Goal: Task Accomplishment & Management: Use online tool/utility

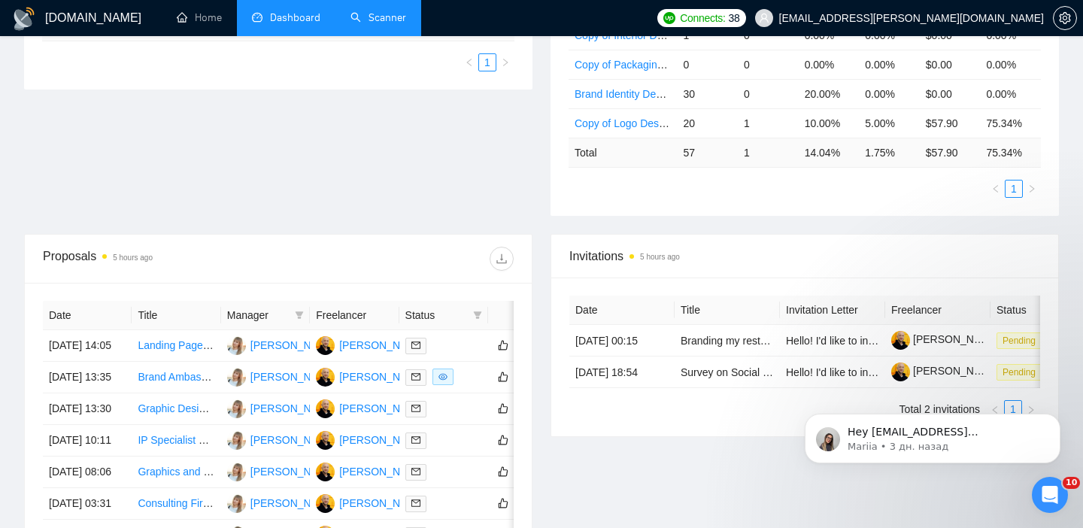
click at [379, 20] on link "Scanner" at bounding box center [379, 17] width 56 height 13
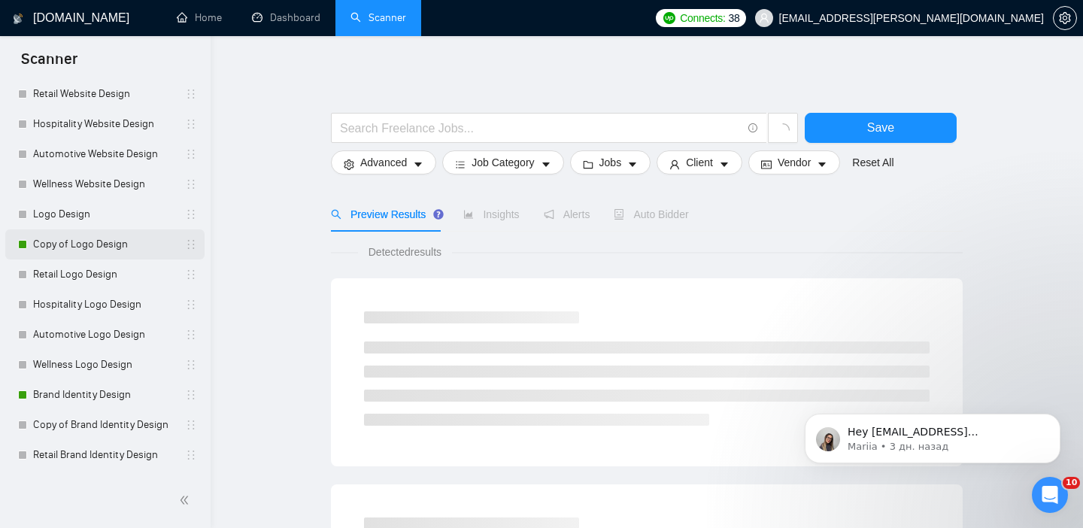
scroll to position [209, 0]
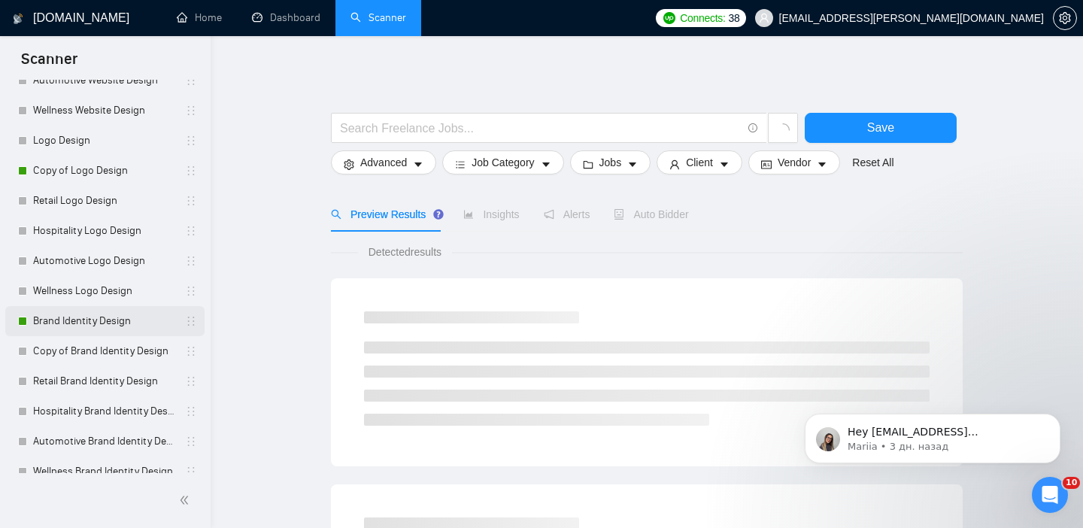
click at [93, 329] on link "Brand Identity Design" at bounding box center [104, 321] width 143 height 30
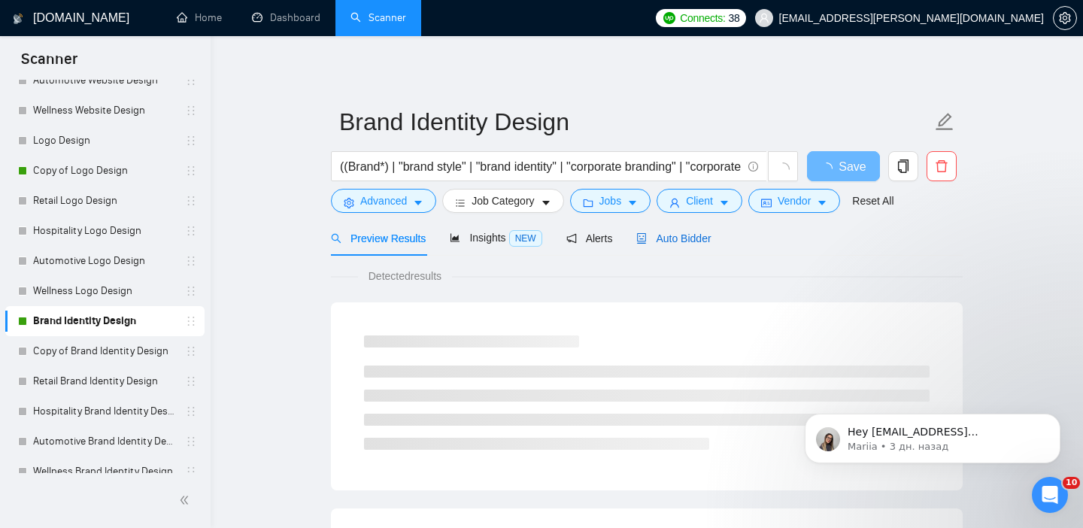
click at [686, 237] on span "Auto Bidder" at bounding box center [674, 238] width 74 height 12
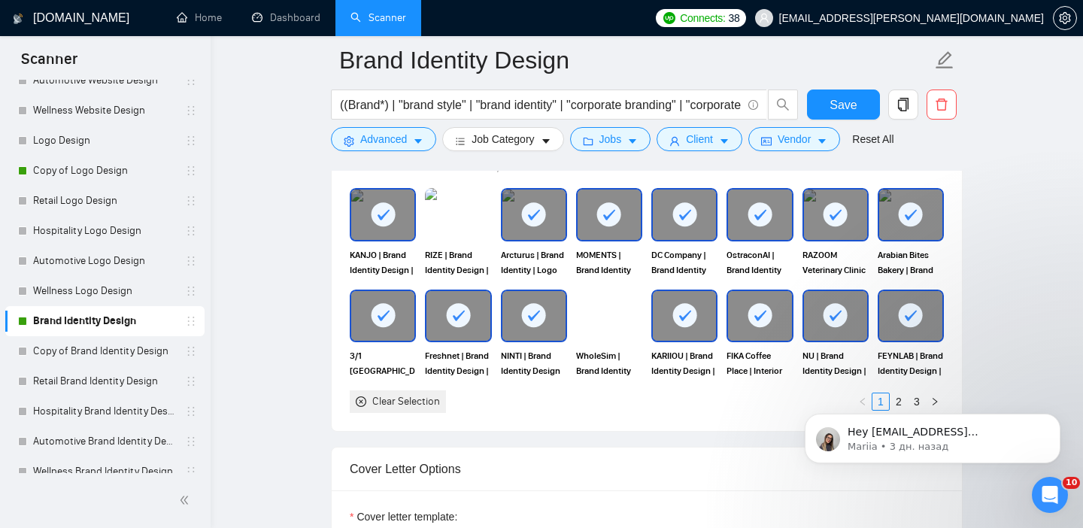
scroll to position [1427, 0]
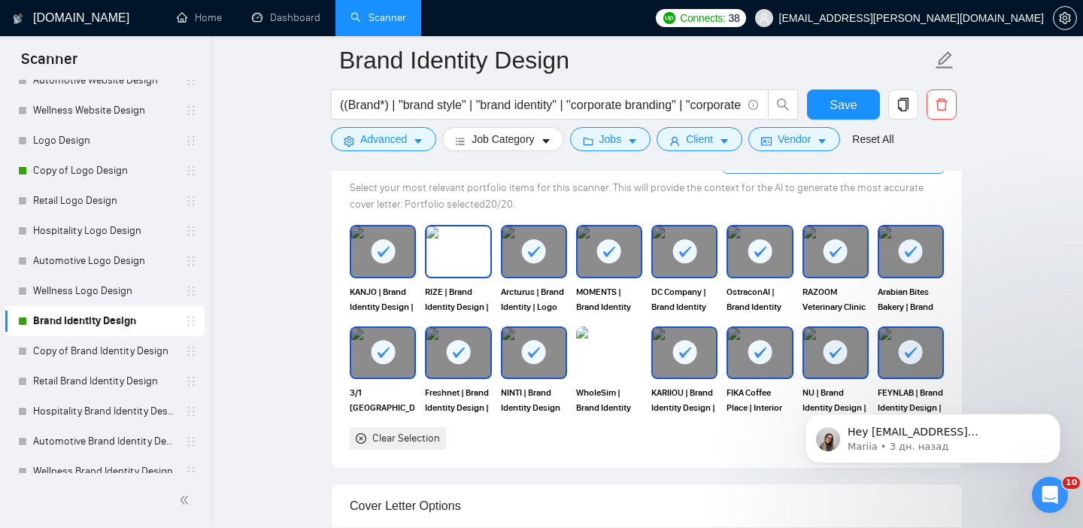
click at [460, 253] on img at bounding box center [458, 251] width 63 height 50
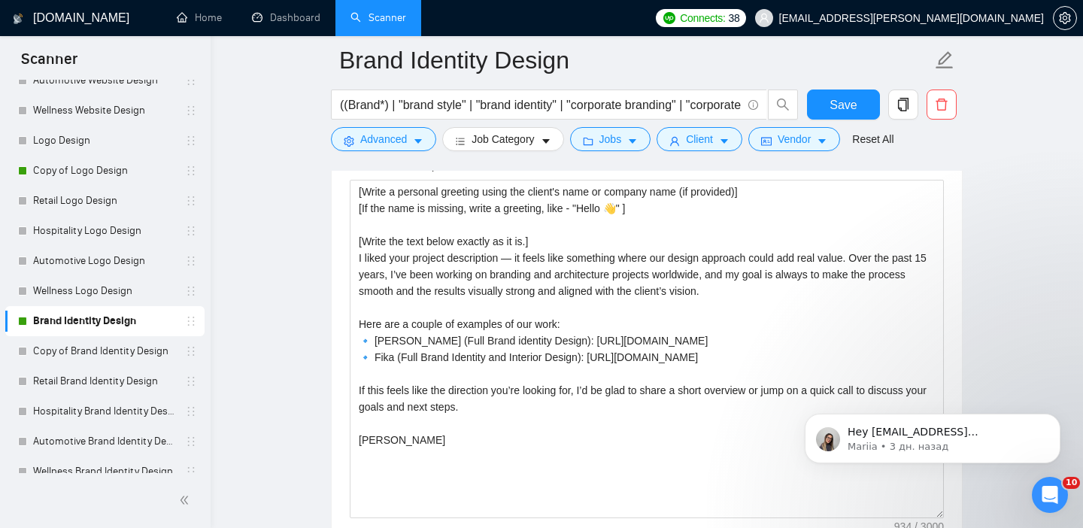
scroll to position [1785, 0]
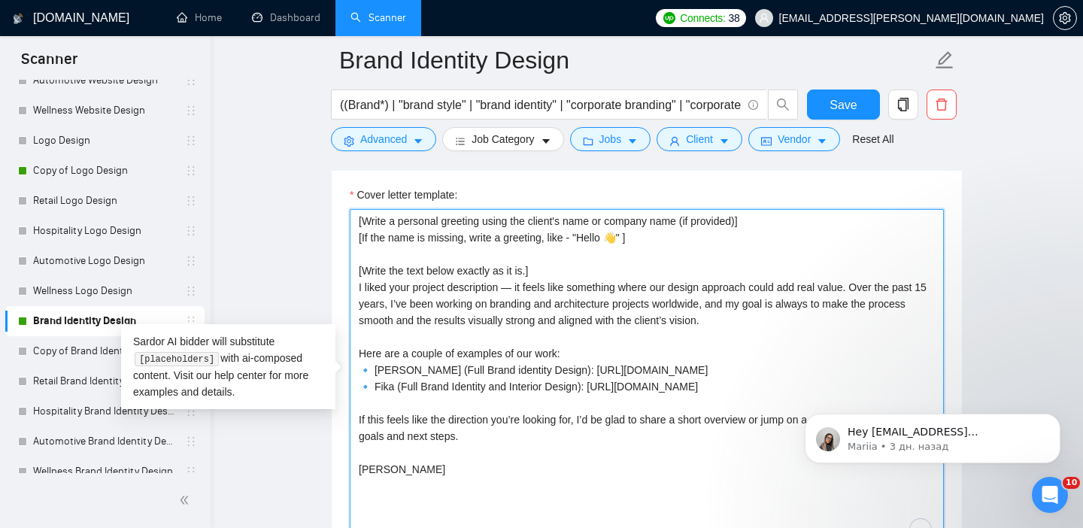
drag, startPoint x: 421, startPoint y: 513, endPoint x: 369, endPoint y: 218, distance: 299.4
click at [369, 218] on textarea "[Write a personal greeting using the client's name or company name (if provided…" at bounding box center [647, 378] width 594 height 339
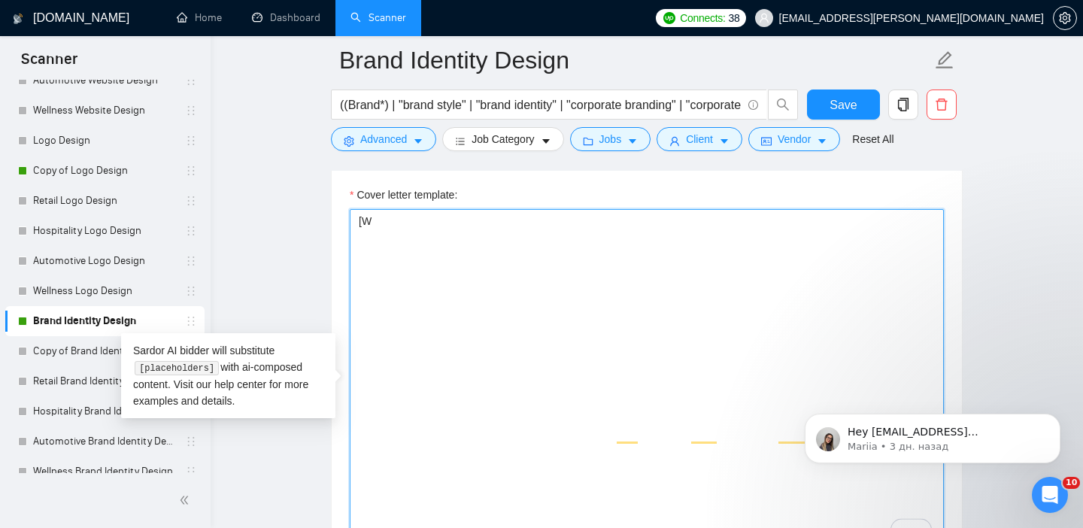
type textarea "["
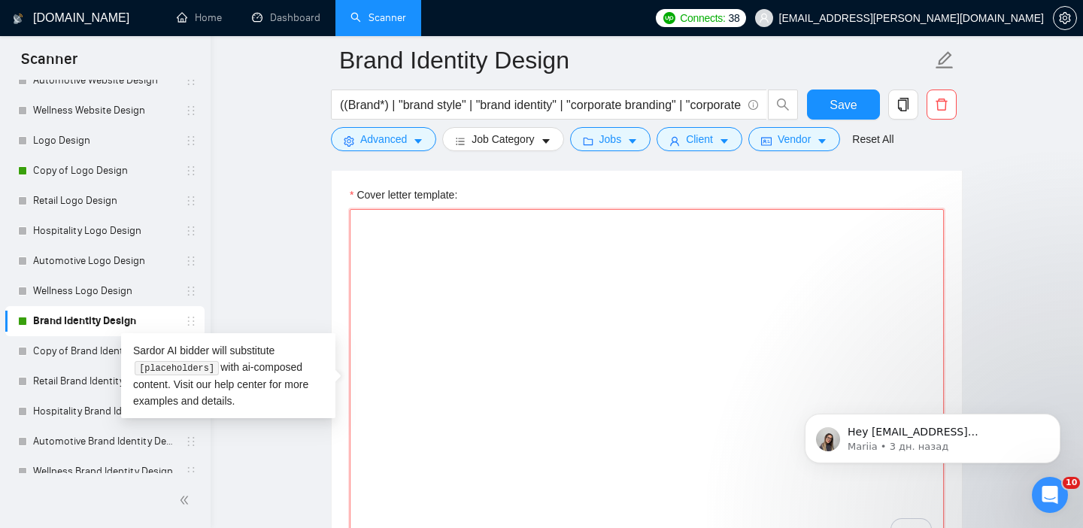
paste textarea "Hi, [use the client’s name if it’s mentioned in the description, if none or com…"
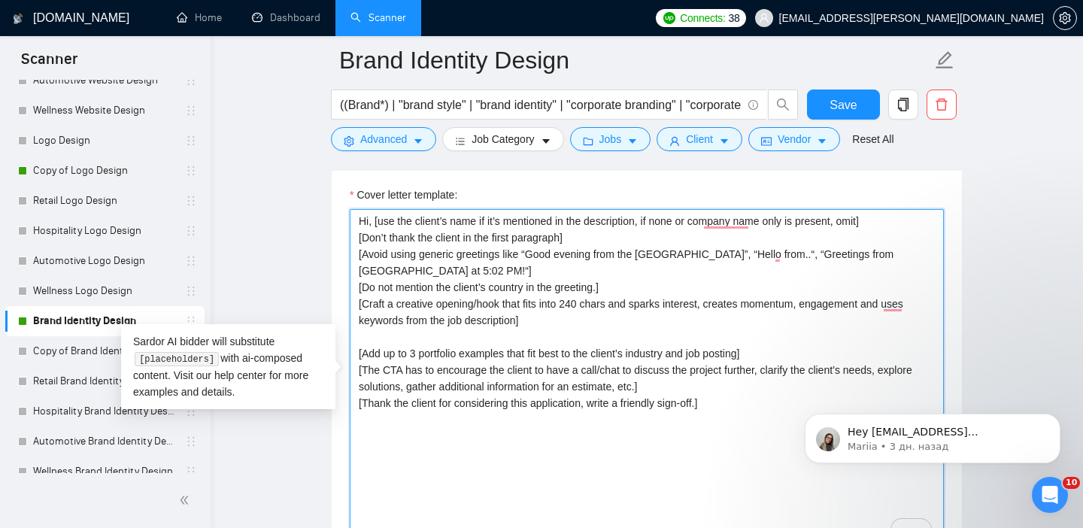
click at [604, 236] on textarea "Hi, [use the client’s name if it’s mentioned in the description, if none or com…" at bounding box center [647, 378] width 594 height 339
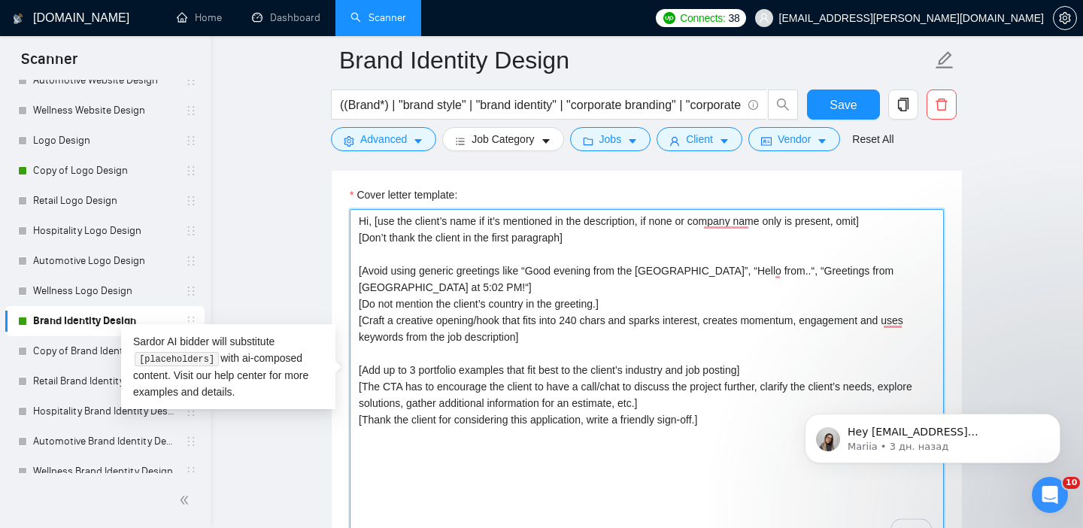
click at [484, 282] on textarea "Hi, [use the client’s name if it’s mentioned in the description, if none or com…" at bounding box center [647, 378] width 594 height 339
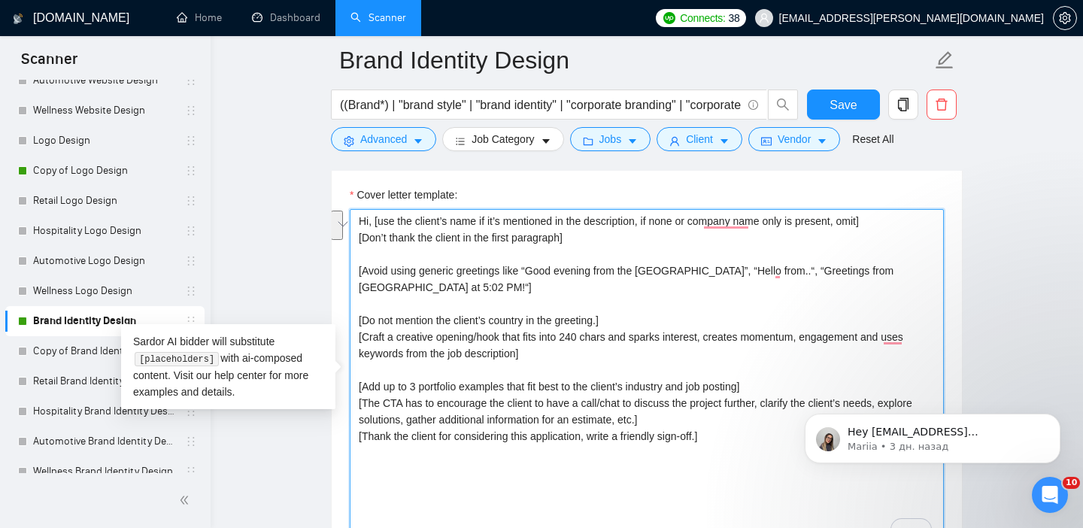
drag, startPoint x: 485, startPoint y: 296, endPoint x: 342, endPoint y: 273, distance: 144.7
click at [342, 273] on div "Cover letter template: Hi, [use the client’s name if it’s mentioned in the desc…" at bounding box center [647, 376] width 631 height 415
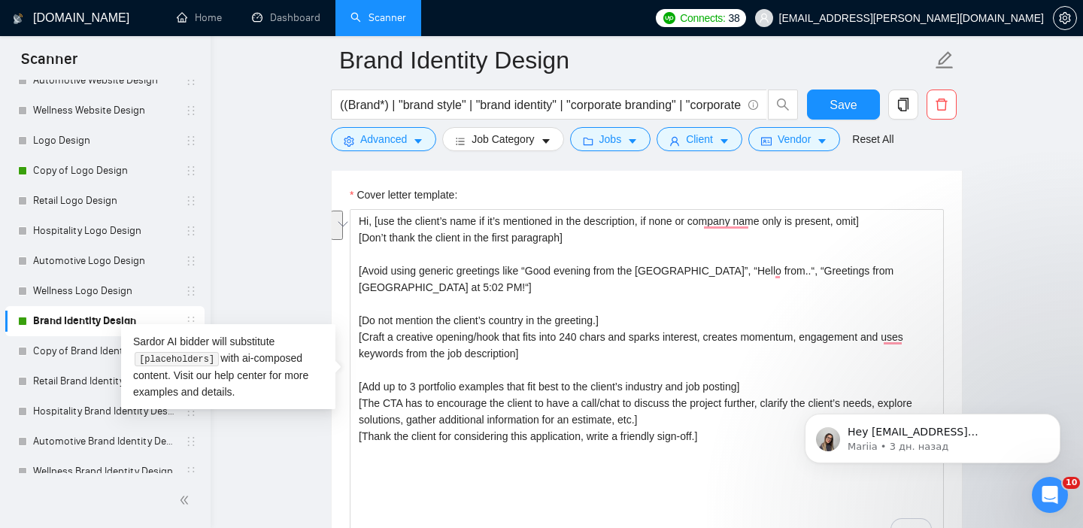
click at [342, 273] on div "Cover letter template: Hi, [use the client’s name if it’s mentioned in the desc…" at bounding box center [647, 376] width 631 height 415
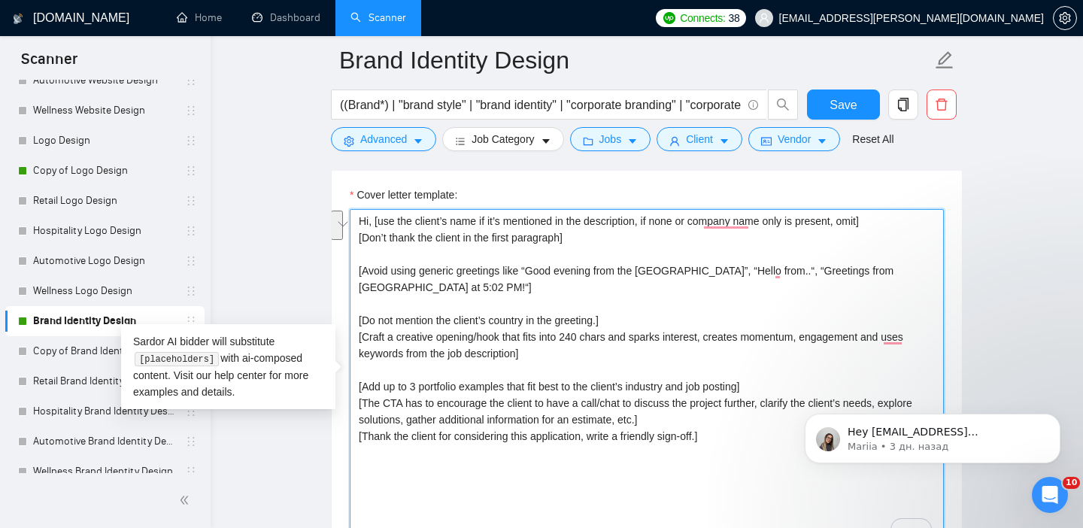
drag, startPoint x: 429, startPoint y: 299, endPoint x: 341, endPoint y: 277, distance: 90.7
click at [341, 277] on div "Cover letter template: Hi, [use the client’s name if it’s mentioned in the desc…" at bounding box center [647, 376] width 631 height 415
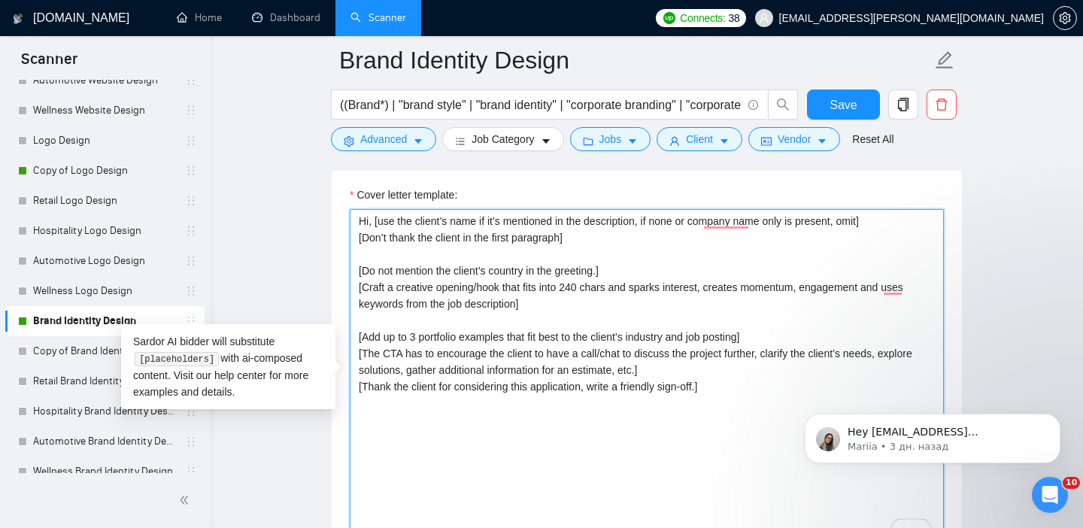
click at [360, 226] on textarea "Hi, [use the client’s name if it’s mentioned in the description, if none or com…" at bounding box center [647, 378] width 594 height 339
click at [370, 221] on textarea "Hi, [use the client’s name if it’s mentioned in the description, if none or com…" at bounding box center [647, 378] width 594 height 339
paste textarea "[Avoid using generic greetings like “Good evening from [GEOGRAPHIC_DATA]”, “Hel…"
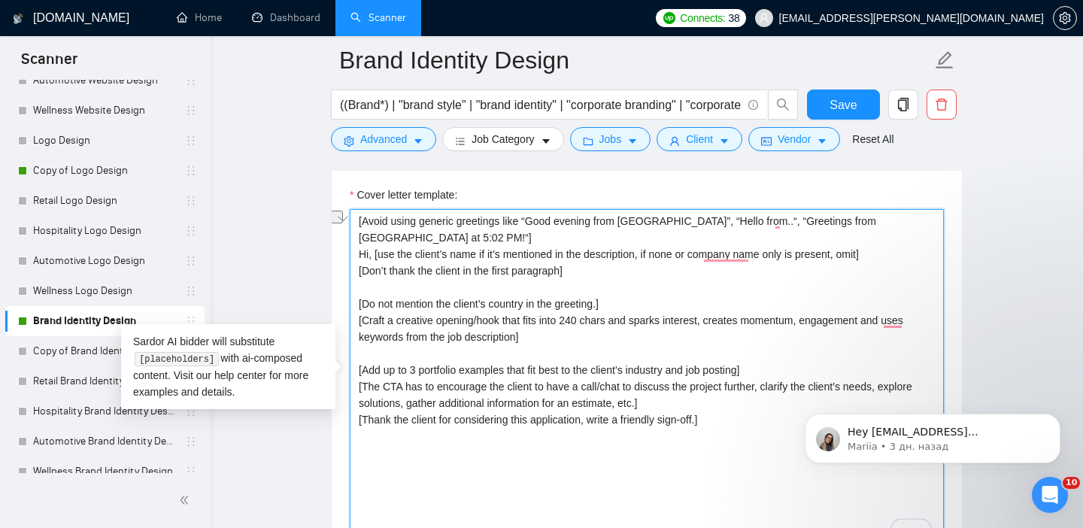
drag, startPoint x: 356, startPoint y: 275, endPoint x: 644, endPoint y: 287, distance: 288.4
click at [644, 287] on textarea "[Avoid using generic greetings like “Good evening from [GEOGRAPHIC_DATA]”, “Hel…" at bounding box center [647, 378] width 594 height 339
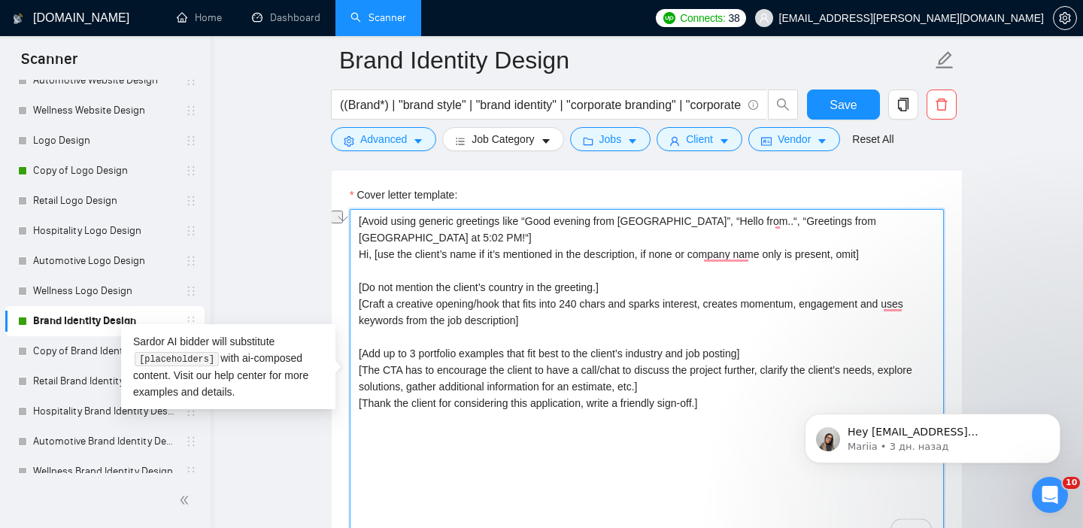
drag, startPoint x: 359, startPoint y: 290, endPoint x: 746, endPoint y: 281, distance: 387.6
click at [746, 281] on textarea "[Avoid using generic greetings like “Good evening from [GEOGRAPHIC_DATA]”, “Hel…" at bounding box center [647, 378] width 594 height 339
click at [518, 239] on textarea "[Avoid using generic greetings like “Good evening from [GEOGRAPHIC_DATA]”, “Hel…" at bounding box center [647, 378] width 594 height 339
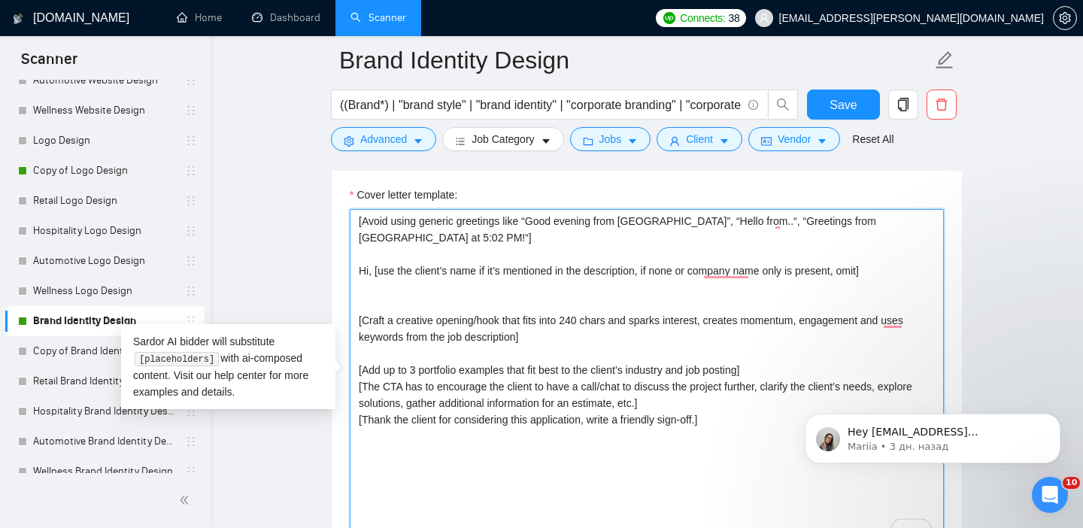
paste textarea "[Do not mention the client’s country in the greeting.]"
click at [386, 302] on textarea "[Avoid using generic greetings like “Good evening from [GEOGRAPHIC_DATA]”, “Hel…" at bounding box center [647, 378] width 594 height 339
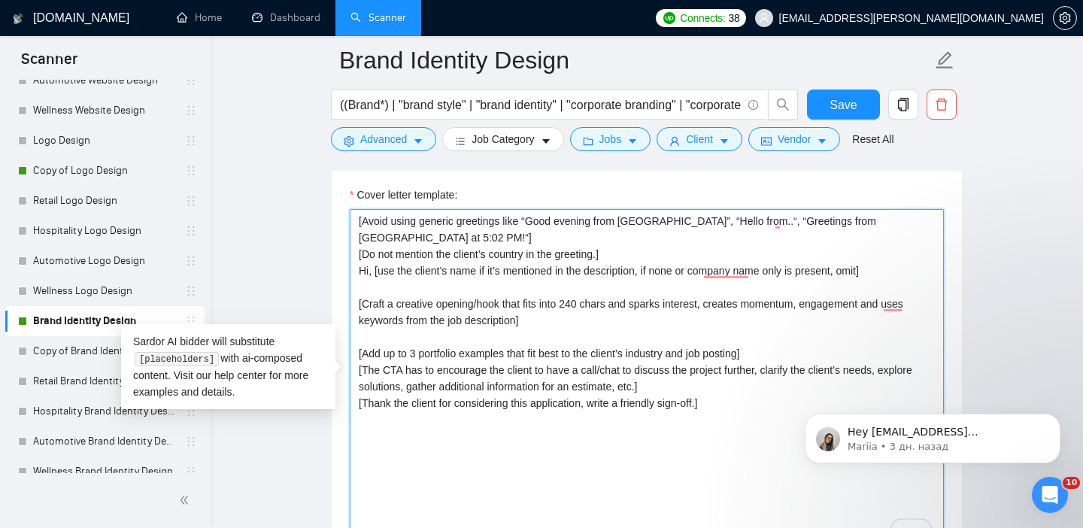
click at [795, 360] on textarea "[Avoid using generic greetings like “Good evening from [GEOGRAPHIC_DATA]”, “Hel…" at bounding box center [647, 378] width 594 height 339
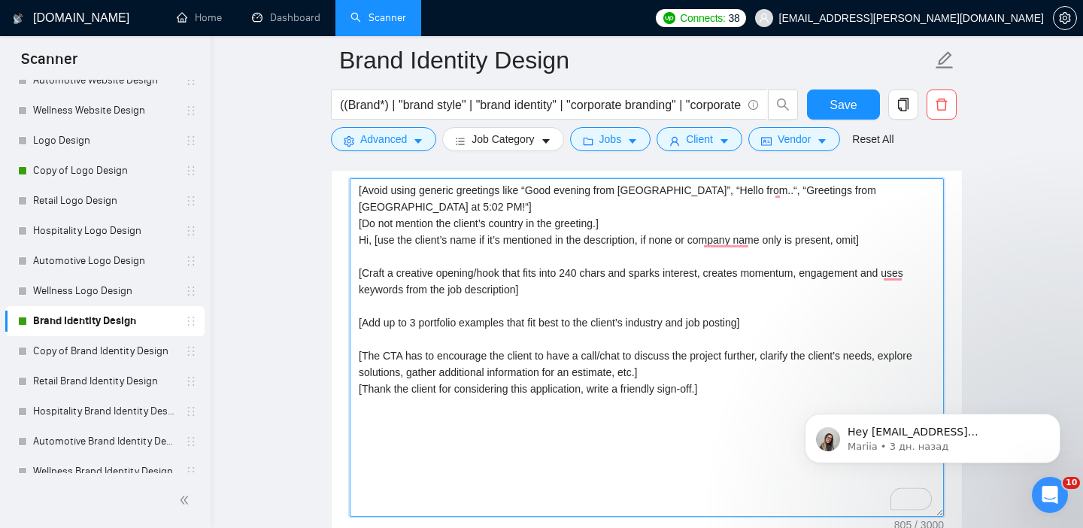
scroll to position [1821, 0]
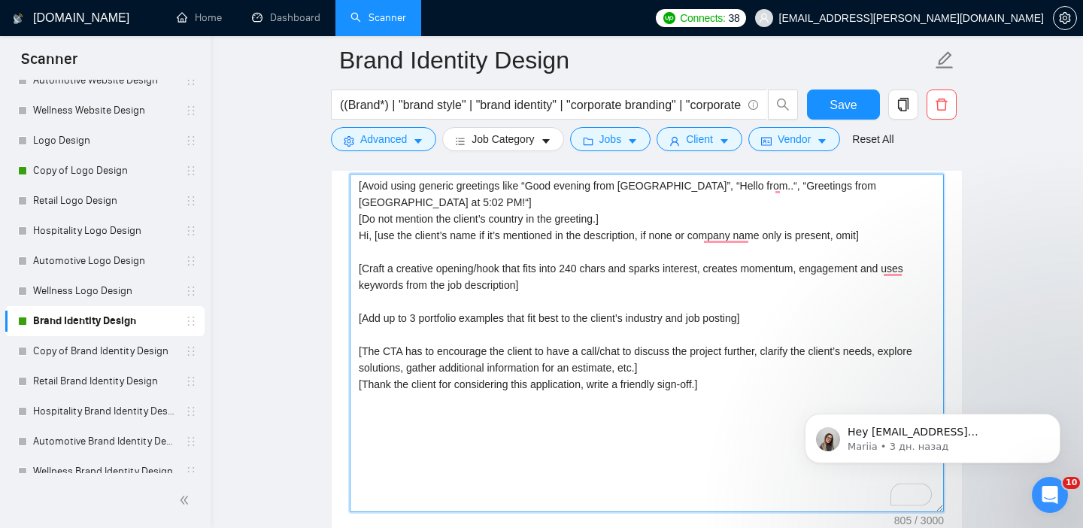
click at [719, 366] on textarea "[Avoid using generic greetings like “Good evening from [GEOGRAPHIC_DATA]”, “Hel…" at bounding box center [647, 343] width 594 height 339
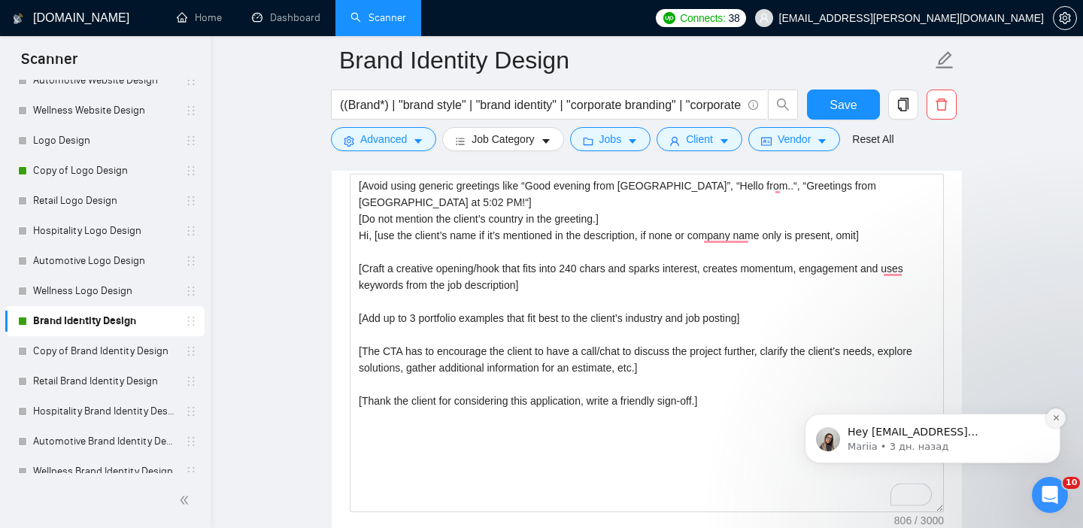
click at [1055, 416] on icon "Dismiss notification" at bounding box center [1055, 417] width 5 height 5
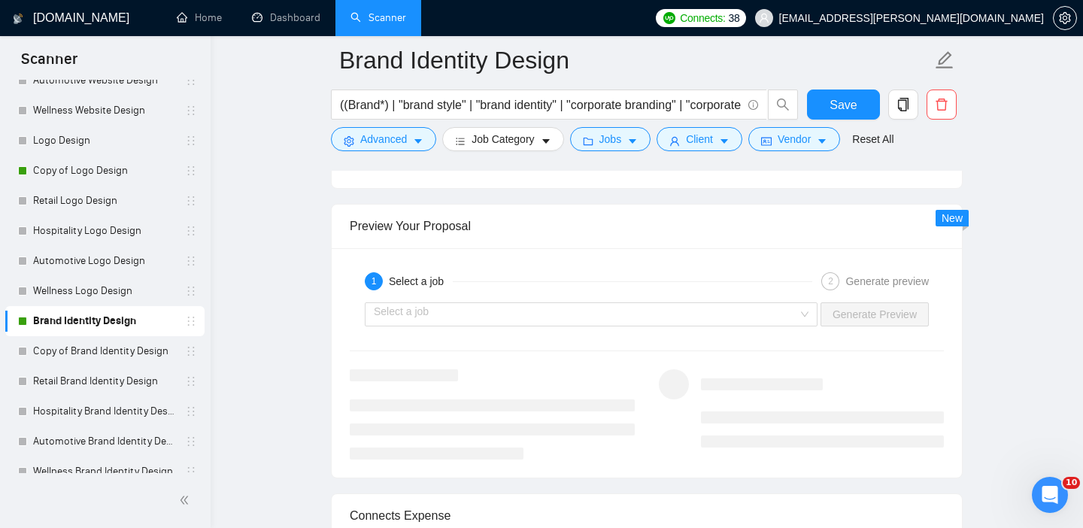
scroll to position [2873, 0]
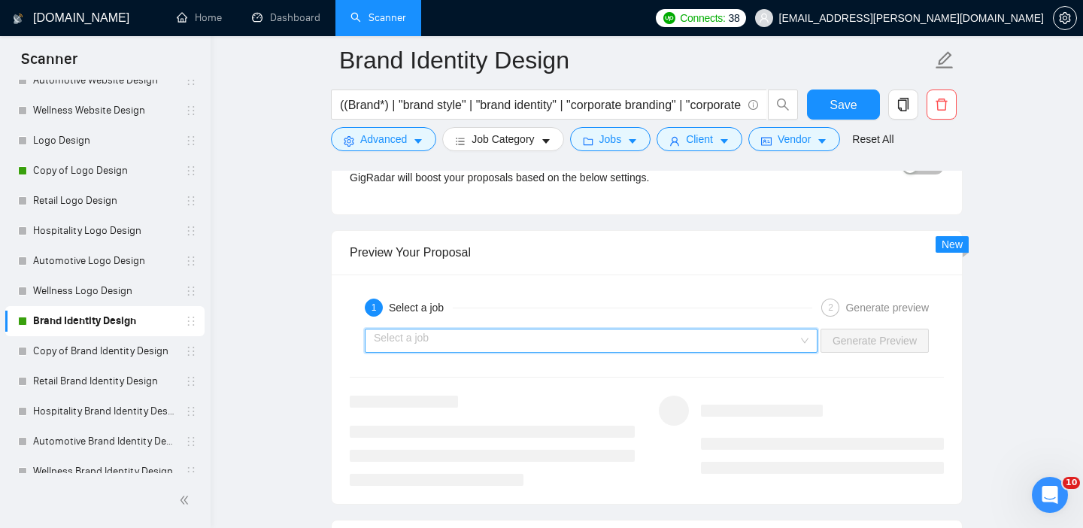
click at [721, 334] on input "search" at bounding box center [586, 341] width 424 height 23
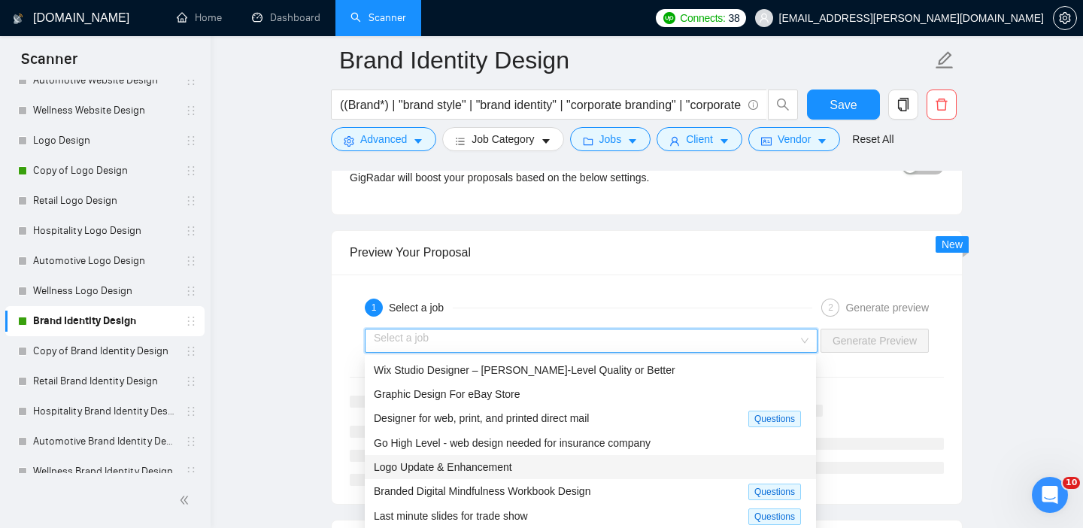
scroll to position [15, 0]
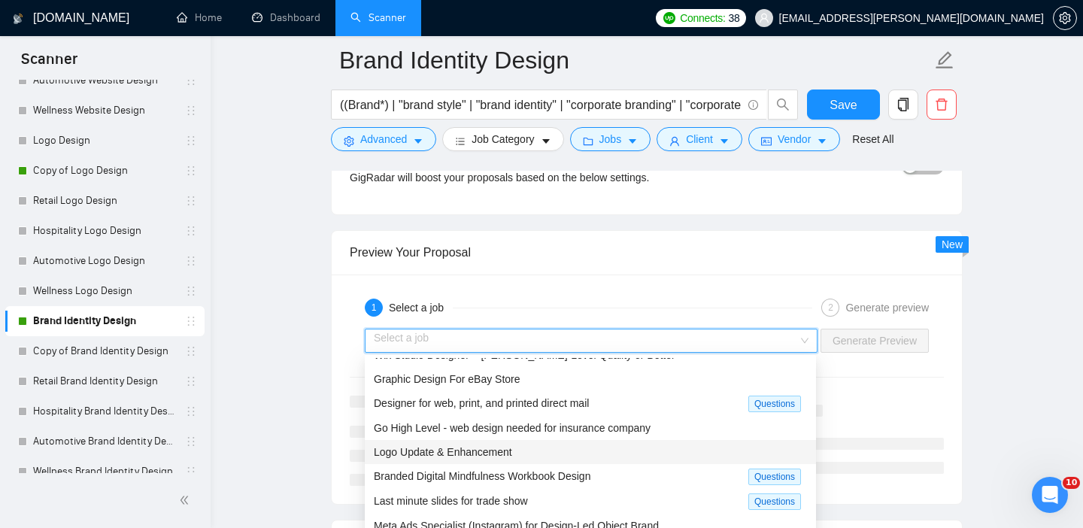
click at [567, 458] on div "Logo Update & Enhancement" at bounding box center [590, 452] width 433 height 17
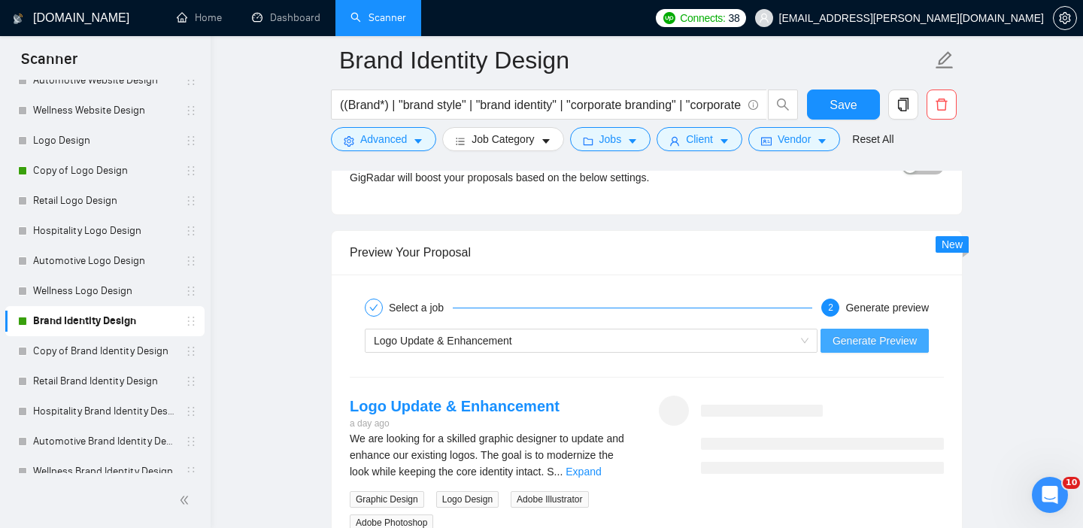
click at [898, 330] on button "Generate Preview" at bounding box center [875, 341] width 108 height 24
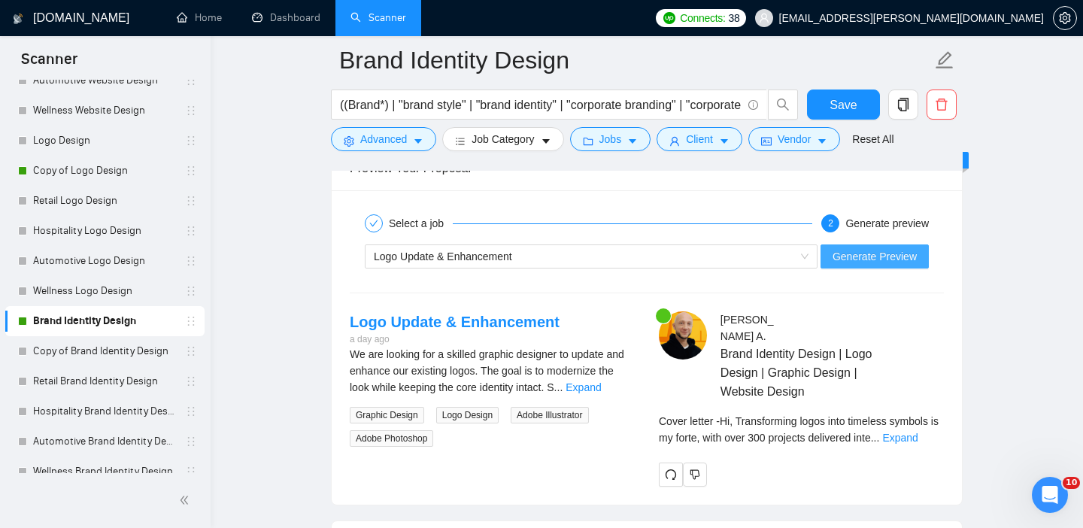
scroll to position [2987, 0]
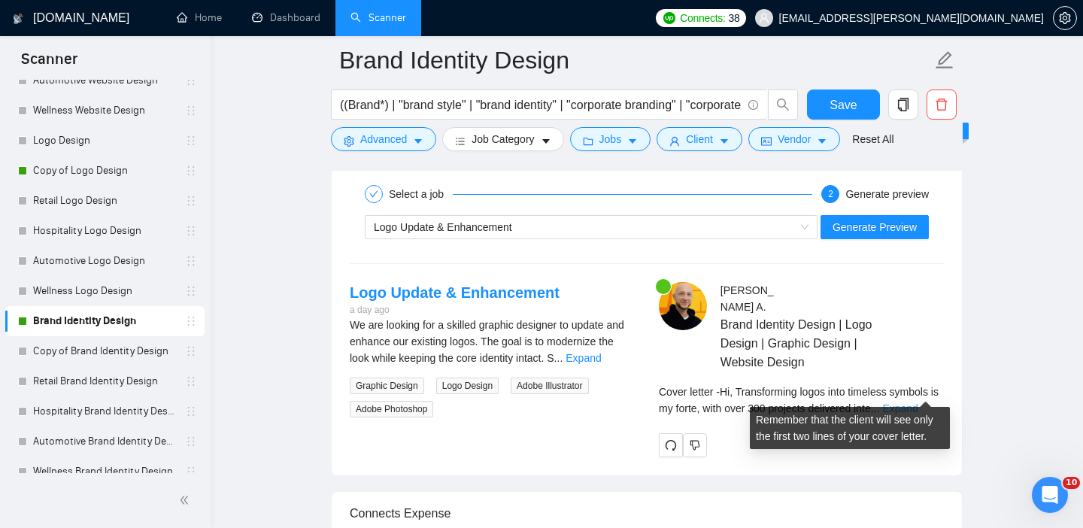
click at [918, 403] on link "Expand" at bounding box center [900, 409] width 35 height 12
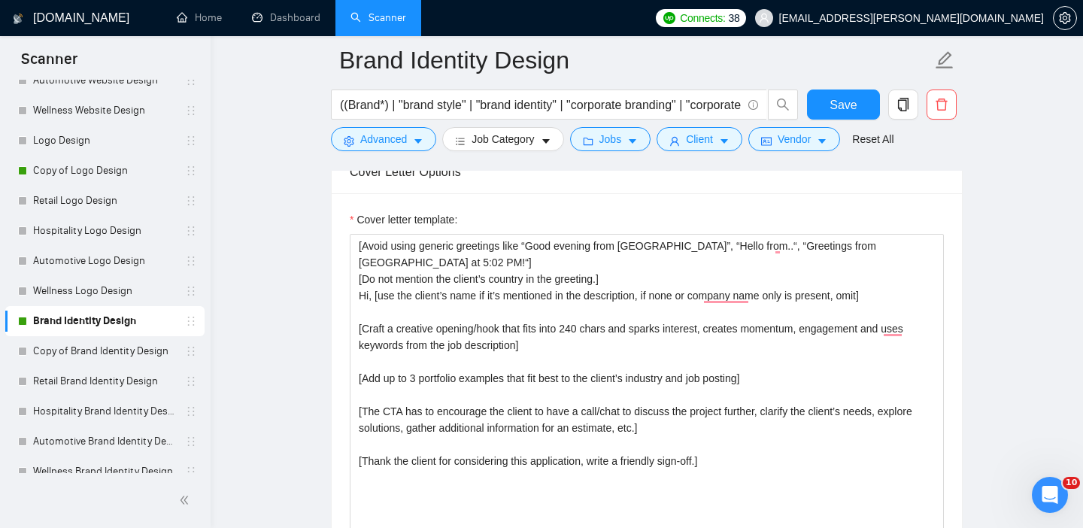
scroll to position [1783, 0]
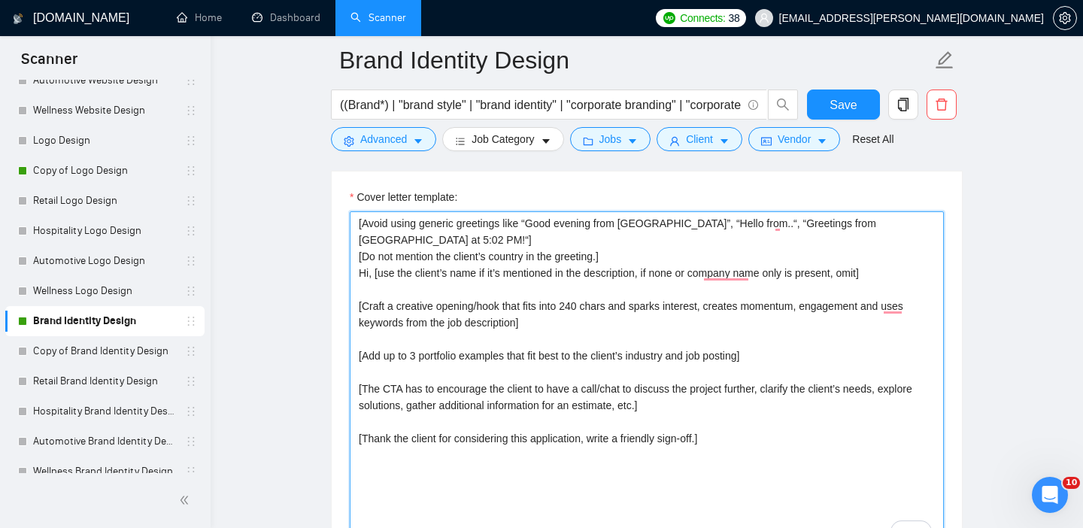
click at [585, 305] on textarea "[Avoid using generic greetings like “Good evening from [GEOGRAPHIC_DATA]”, “Hel…" at bounding box center [647, 380] width 594 height 339
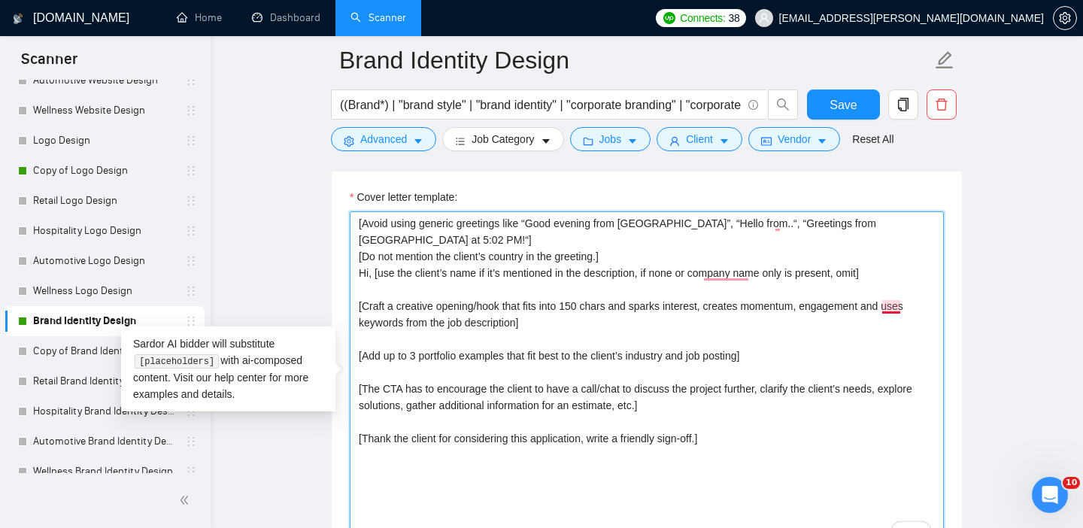
click at [894, 303] on textarea "[Avoid using generic greetings like “Good evening from [GEOGRAPHIC_DATA]”, “Hel…" at bounding box center [647, 380] width 594 height 339
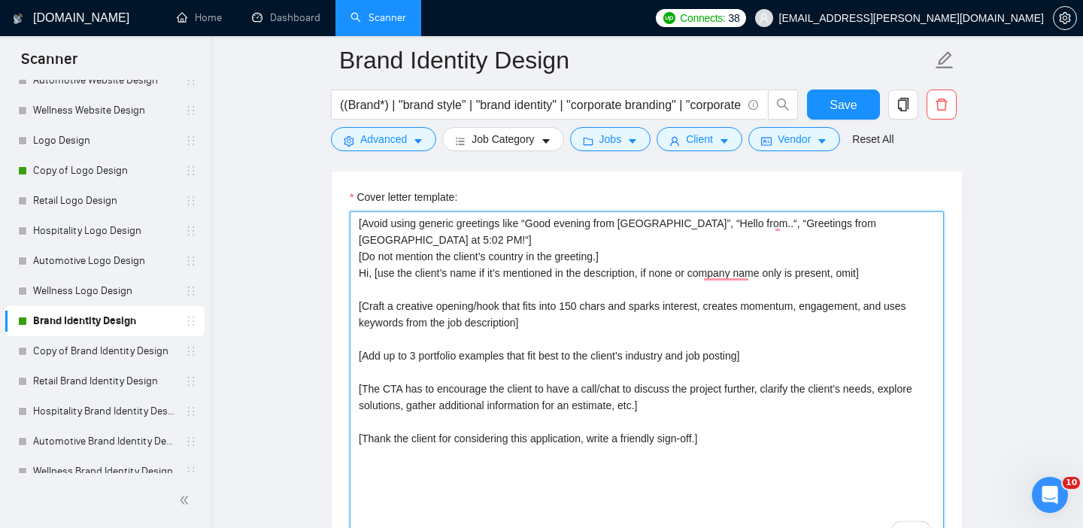
click at [475, 363] on textarea "[Avoid using generic greetings like “Good evening from [GEOGRAPHIC_DATA]”, “Hel…" at bounding box center [647, 380] width 594 height 339
drag, startPoint x: 761, startPoint y: 357, endPoint x: 387, endPoint y: 358, distance: 374.0
click at [387, 358] on textarea "[Avoid using generic greetings like “Good evening from [GEOGRAPHIC_DATA]”, “Hel…" at bounding box center [647, 380] width 594 height 339
click at [436, 354] on textarea "[Avoid using generic greetings like “Good evening from [GEOGRAPHIC_DATA]”, “Hel…" at bounding box center [647, 380] width 594 height 339
click at [515, 357] on textarea "[Avoid using generic greetings like “Good evening from [GEOGRAPHIC_DATA]”, “Hel…" at bounding box center [647, 380] width 594 height 339
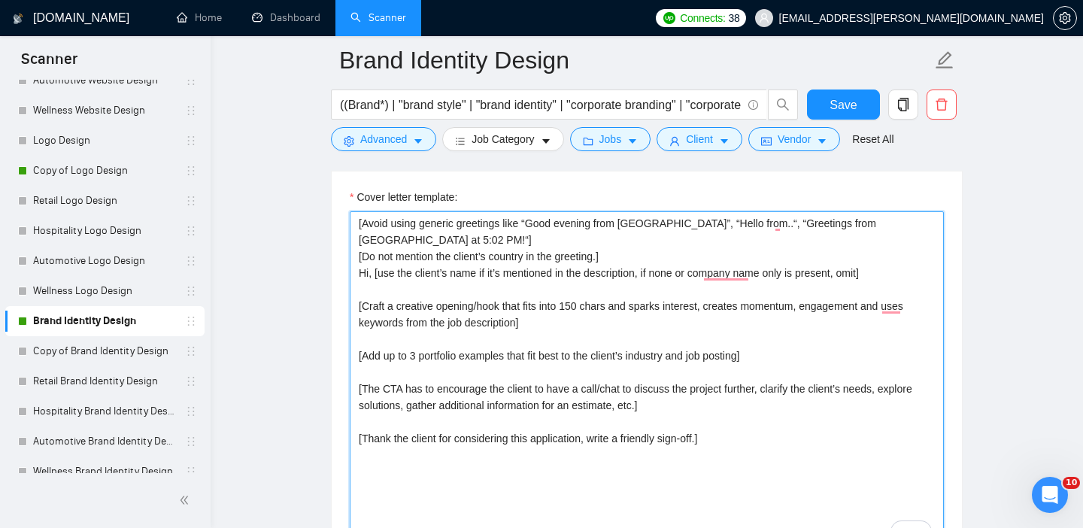
click at [760, 359] on textarea "[Avoid using generic greetings like “Good evening from [GEOGRAPHIC_DATA]”, “Hel…" at bounding box center [647, 380] width 594 height 339
click at [378, 358] on textarea "[Avoid using generic greetings like “Good evening from [GEOGRAPHIC_DATA]”, “Hel…" at bounding box center [647, 380] width 594 height 339
click at [531, 357] on textarea "[Avoid using generic greetings like “Good evening from [GEOGRAPHIC_DATA]”, “Hel…" at bounding box center [647, 380] width 594 height 339
click at [821, 362] on textarea "[Avoid using generic greetings like “Good evening from [GEOGRAPHIC_DATA]”, “Hel…" at bounding box center [647, 380] width 594 height 339
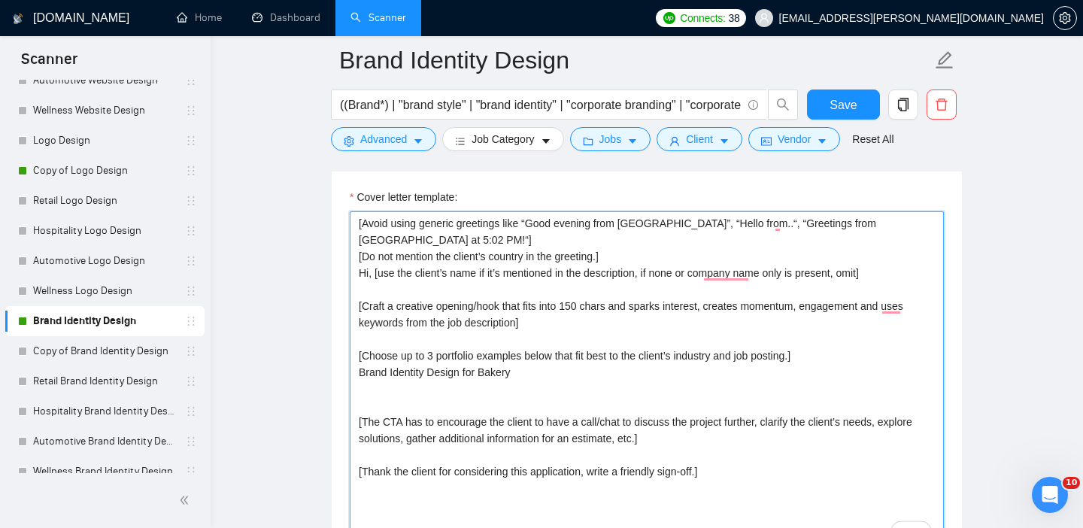
click at [478, 375] on textarea "[Avoid using generic greetings like “Good evening from [GEOGRAPHIC_DATA]”, “Hel…" at bounding box center [647, 380] width 594 height 339
drag, startPoint x: 482, startPoint y: 372, endPoint x: 359, endPoint y: 371, distance: 122.7
click at [359, 371] on textarea "[Avoid using generic greetings like “Good evening from [GEOGRAPHIC_DATA]”, “Hel…" at bounding box center [647, 380] width 594 height 339
click at [363, 389] on textarea "[Avoid using generic greetings like “Good evening from [GEOGRAPHIC_DATA]”, “Hel…" at bounding box center [647, 380] width 594 height 339
paste textarea "Brand Identity Design for"
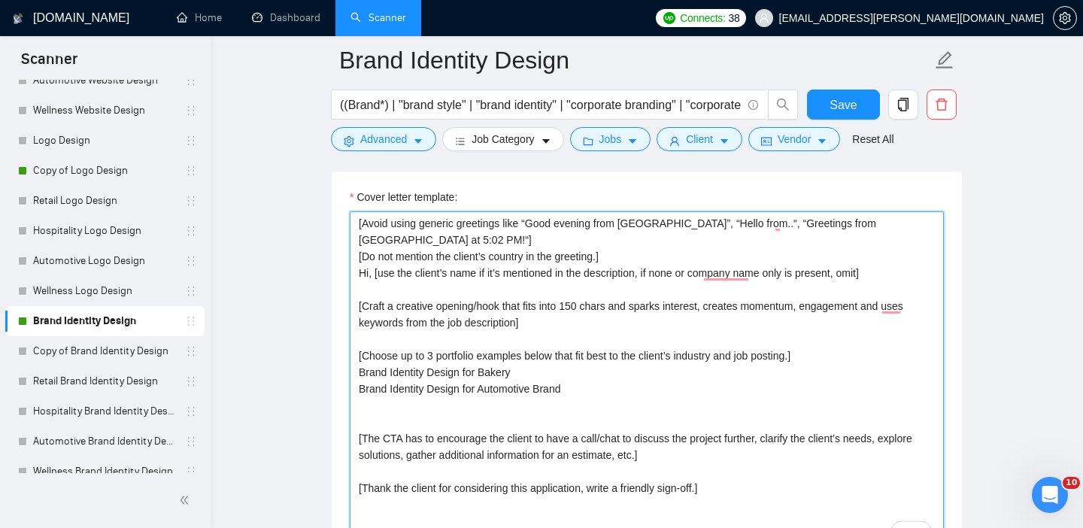
paste textarea "Brand Identity Design for"
click at [482, 405] on textarea "[Avoid using generic greetings like “Good evening from [GEOGRAPHIC_DATA]”, “Hel…" at bounding box center [647, 380] width 594 height 339
click at [554, 404] on textarea "[Avoid using generic greetings like “Good evening from [GEOGRAPHIC_DATA]”, “Hel…" at bounding box center [647, 380] width 594 height 339
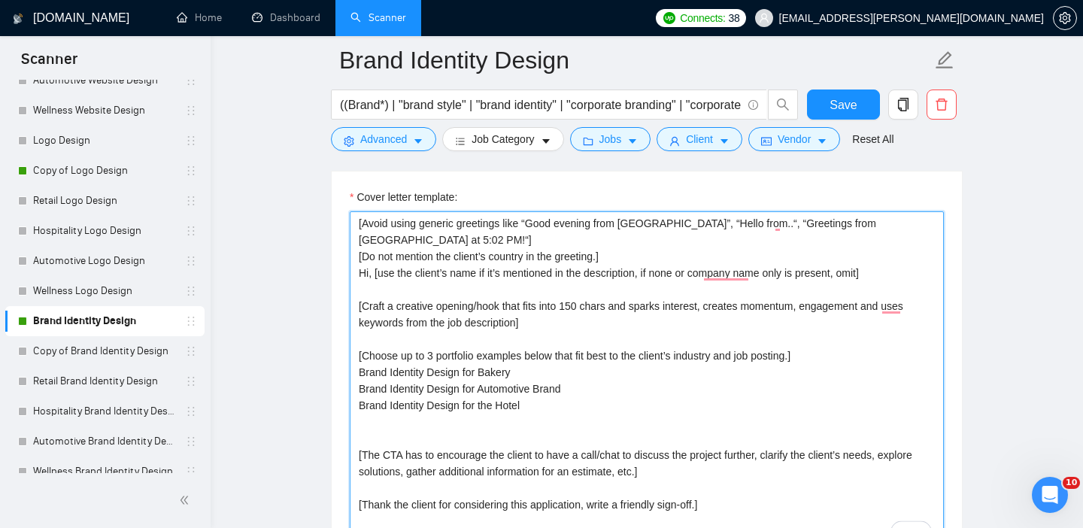
paste textarea "Brand Identity Design for"
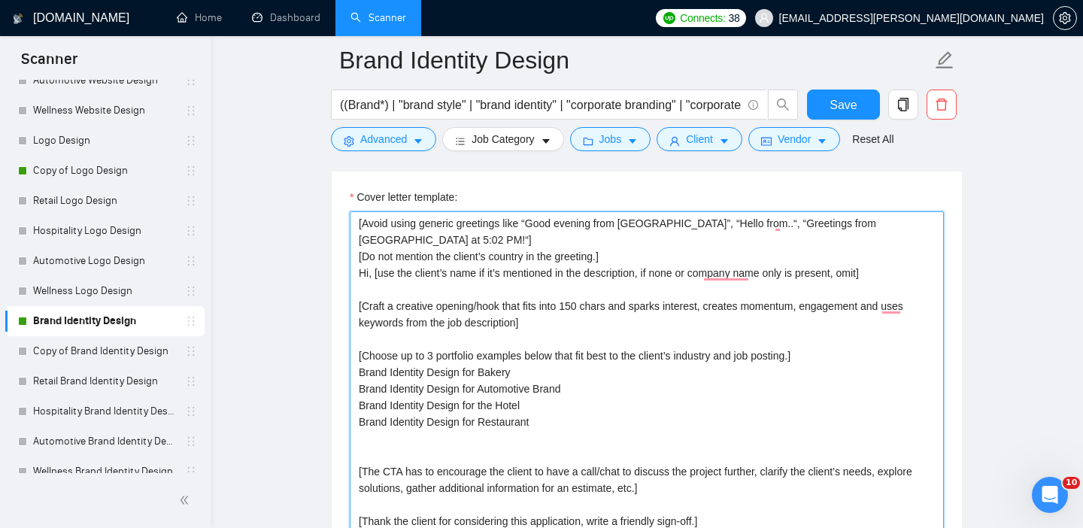
paste textarea "Brand Identity Design for"
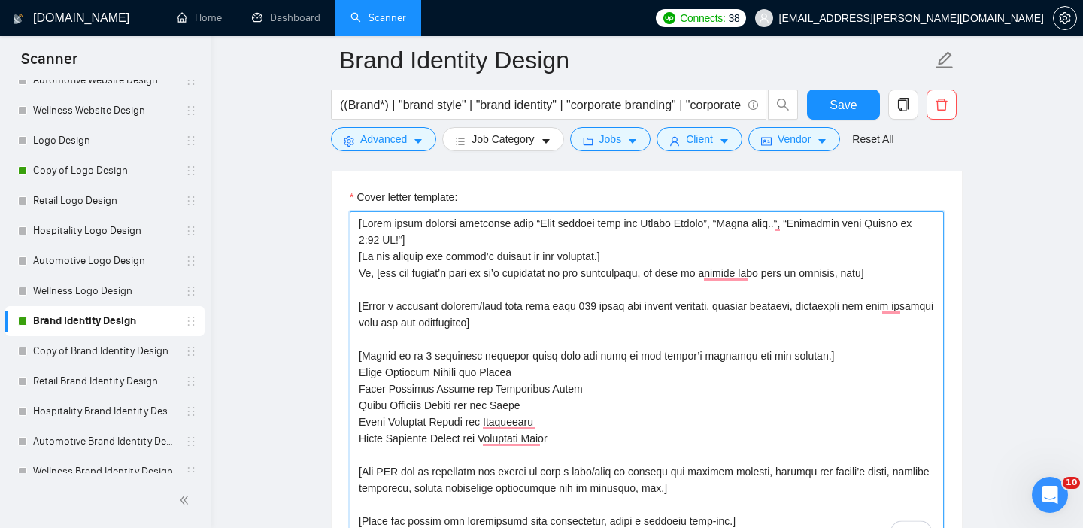
click at [511, 442] on textarea "Cover letter template:" at bounding box center [647, 380] width 594 height 339
click at [518, 428] on textarea "Cover letter template:" at bounding box center [647, 380] width 594 height 339
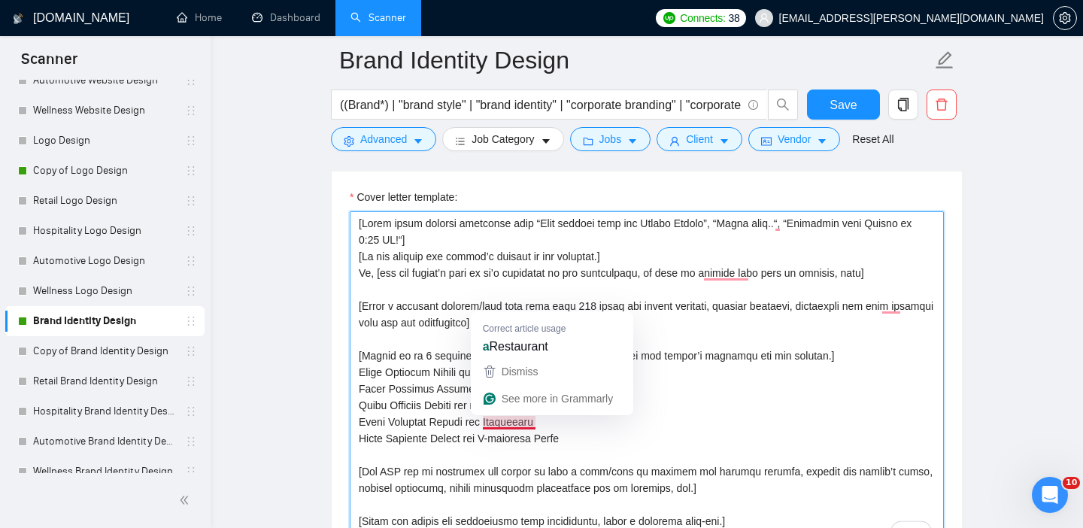
click at [510, 419] on textarea "Cover letter template:" at bounding box center [647, 380] width 594 height 339
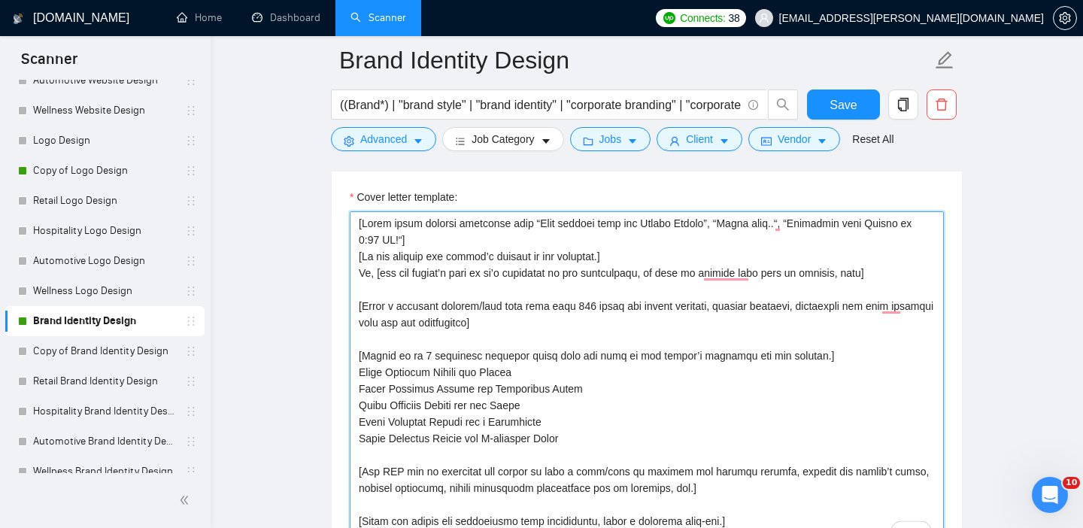
click at [618, 439] on textarea "Cover letter template:" at bounding box center [647, 380] width 594 height 339
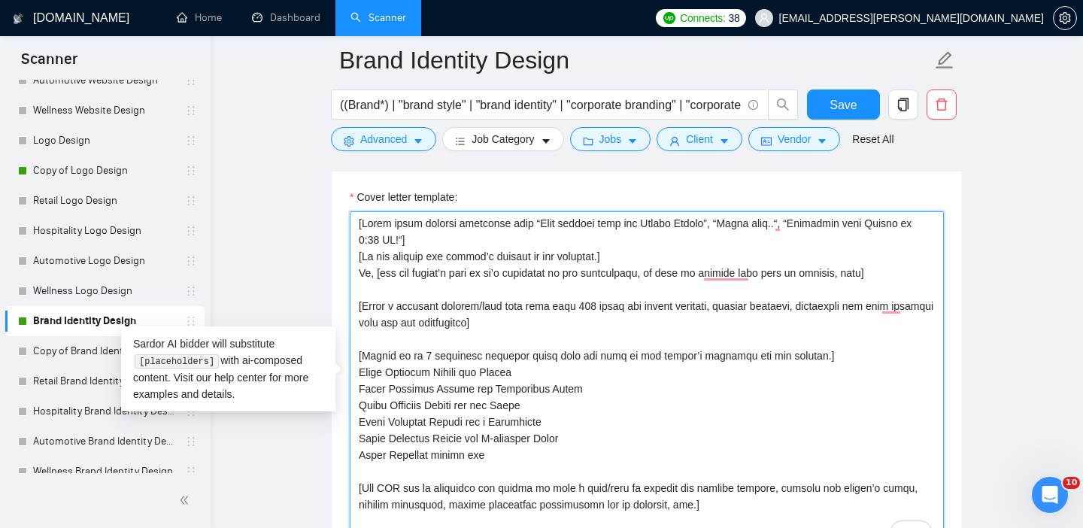
click at [564, 372] on textarea "Cover letter template:" at bounding box center [647, 380] width 594 height 339
paste textarea "[URL][DOMAIN_NAME]"
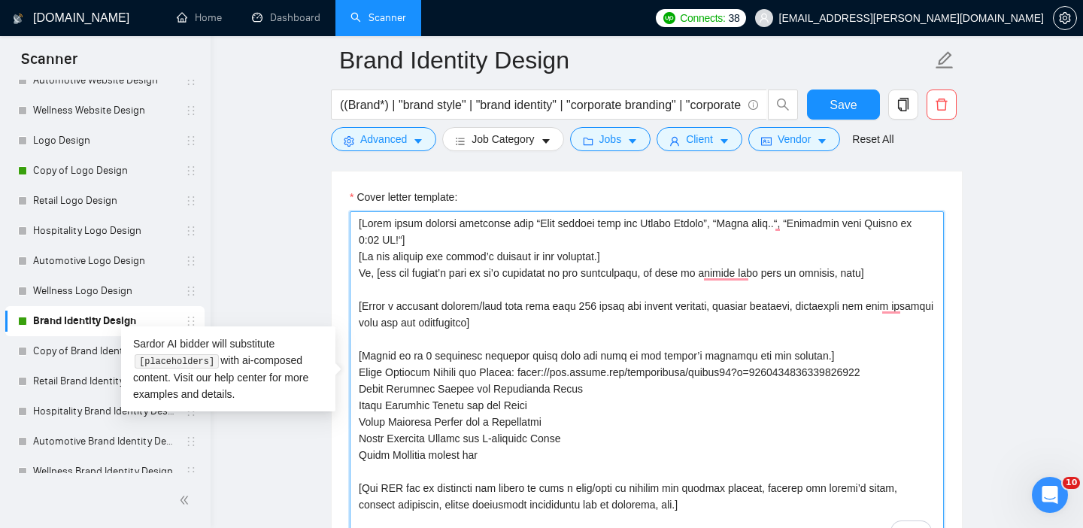
click at [597, 442] on textarea "Cover letter template:" at bounding box center [647, 380] width 594 height 339
paste textarea "[URL][DOMAIN_NAME]"
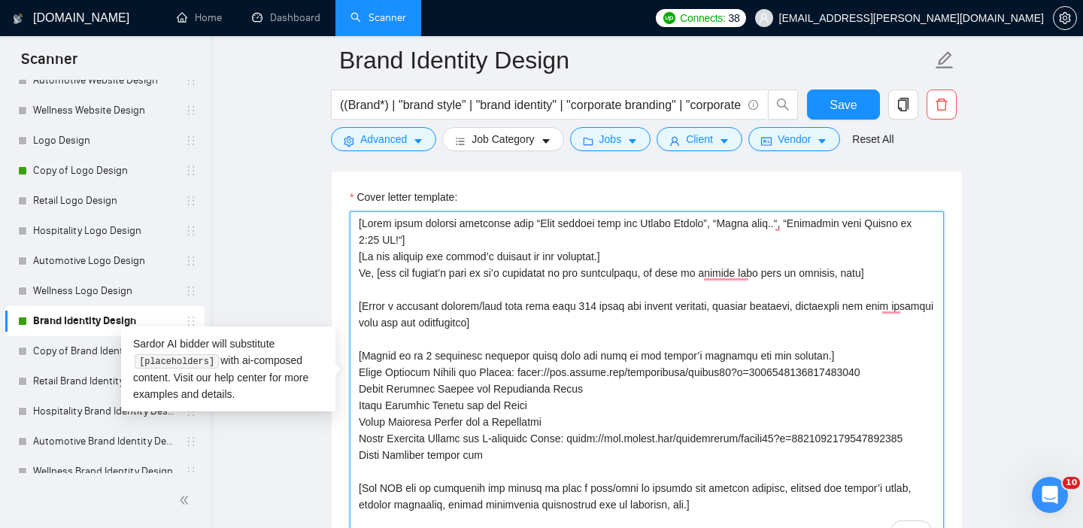
click at [575, 402] on textarea "Cover letter template:" at bounding box center [647, 380] width 594 height 339
paste textarea "[URL][DOMAIN_NAME]"
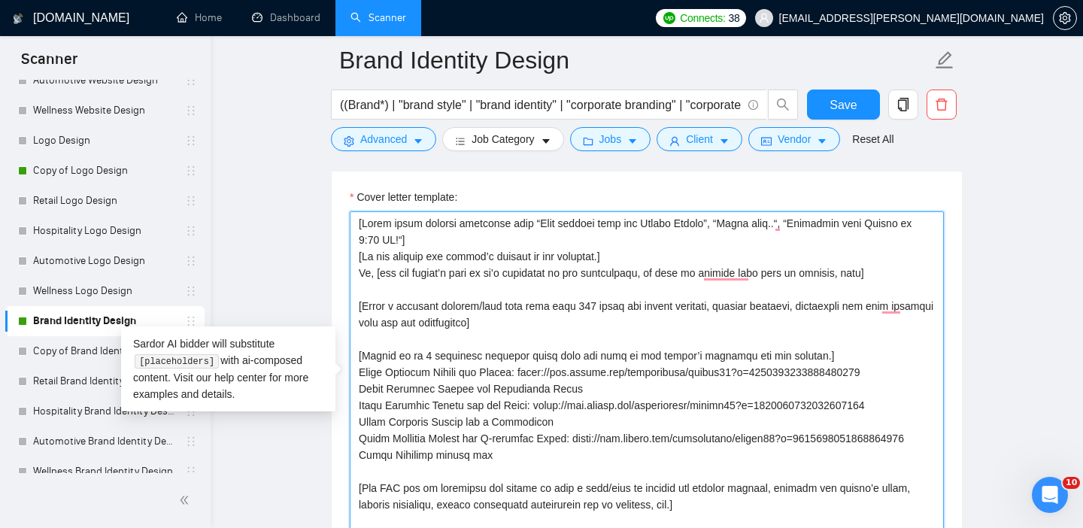
paste textarea "[URL][DOMAIN_NAME]"
click at [597, 390] on textarea "Cover letter template:" at bounding box center [647, 380] width 594 height 339
paste textarea "[URL][DOMAIN_NAME]"
click at [621, 445] on textarea "Cover letter template:" at bounding box center [647, 380] width 594 height 339
paste textarea "[URL][DOMAIN_NAME]"
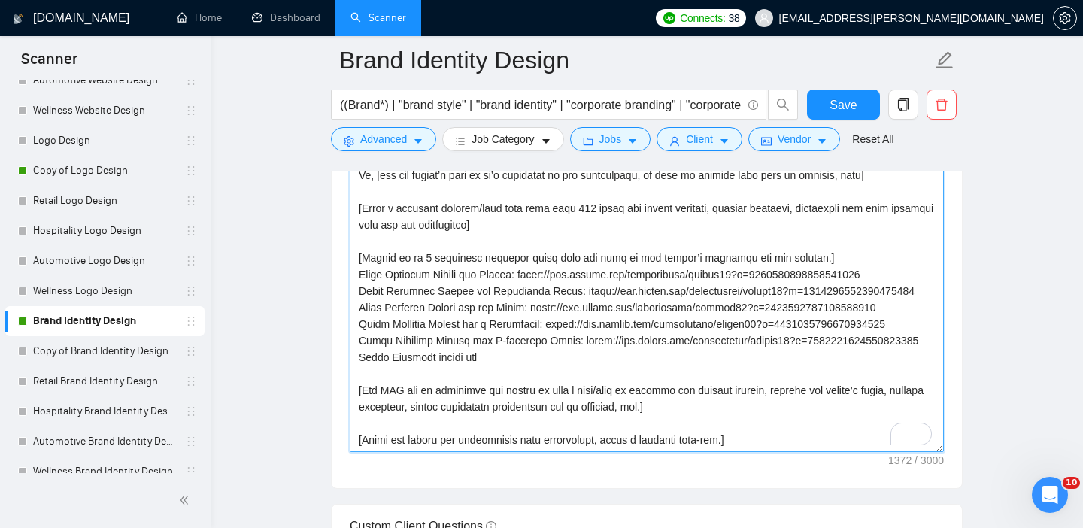
scroll to position [48, 0]
drag, startPoint x: 497, startPoint y: 350, endPoint x: 340, endPoint y: 342, distance: 156.7
click at [340, 342] on div "Cover letter template:" at bounding box center [647, 280] width 631 height 415
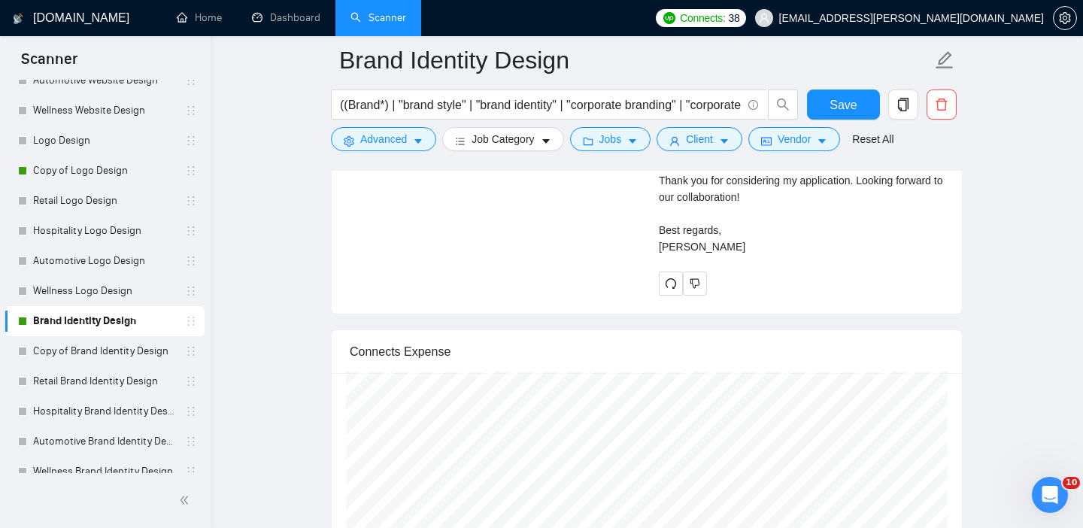
scroll to position [3483, 0]
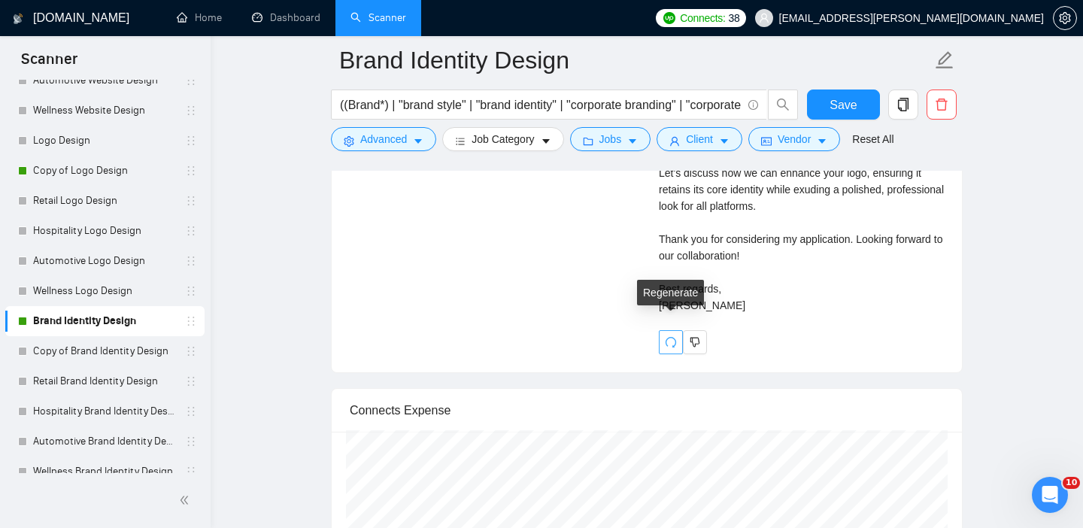
click at [674, 336] on icon "redo" at bounding box center [671, 342] width 12 height 12
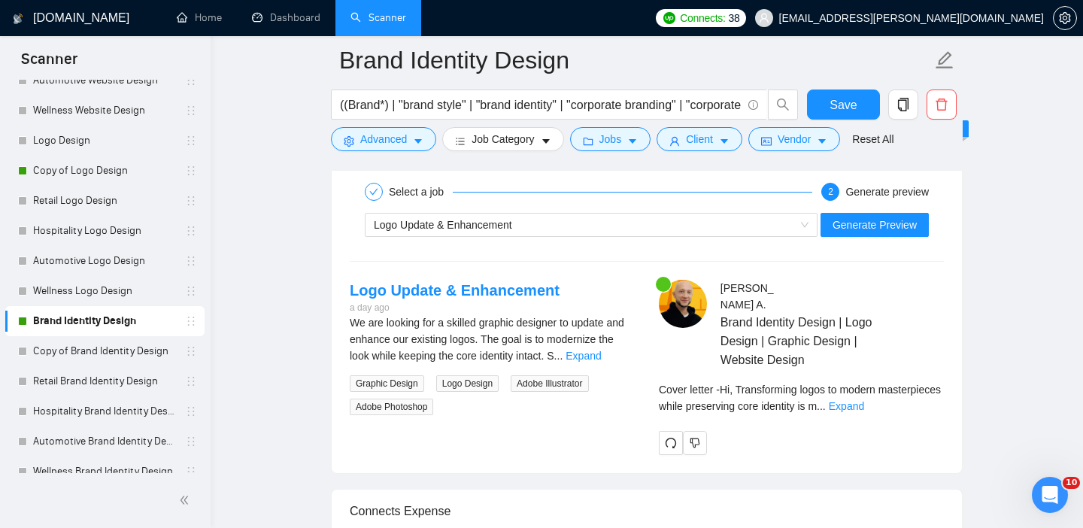
scroll to position [3011, 0]
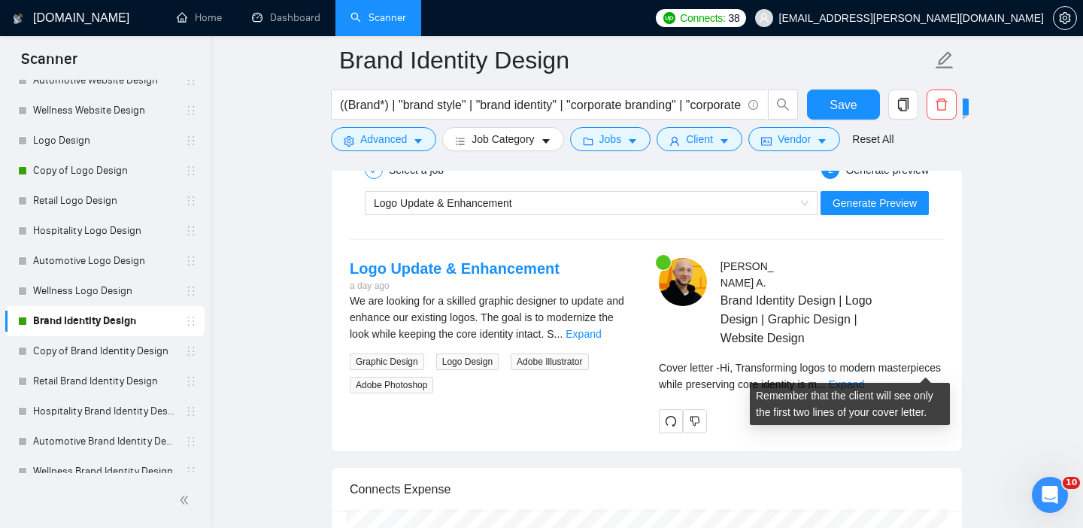
click at [909, 360] on div "Cover letter - Hi, Transforming logos to modern masterpieces while preserving c…" at bounding box center [801, 376] width 285 height 33
click at [865, 378] on link "Expand" at bounding box center [846, 384] width 35 height 12
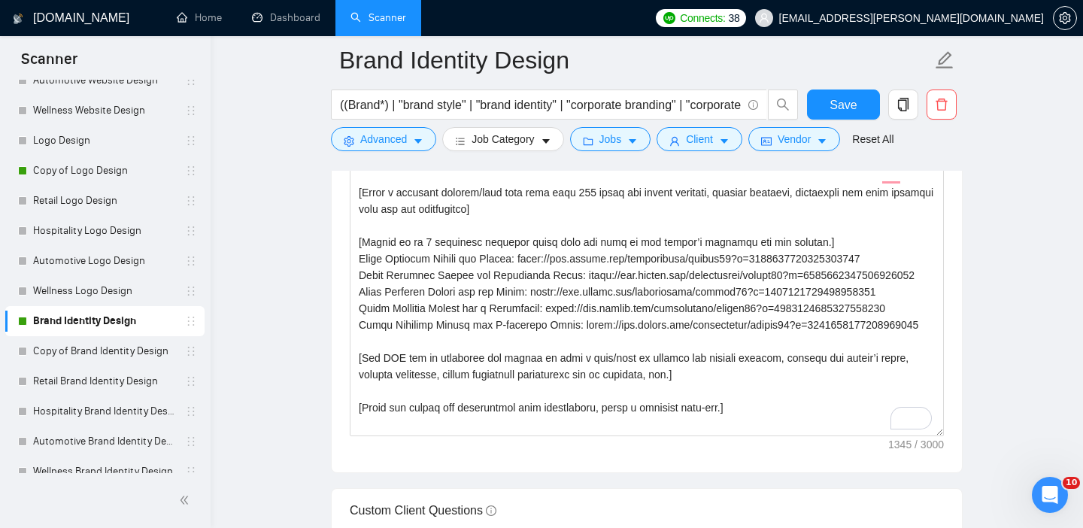
scroll to position [1778, 0]
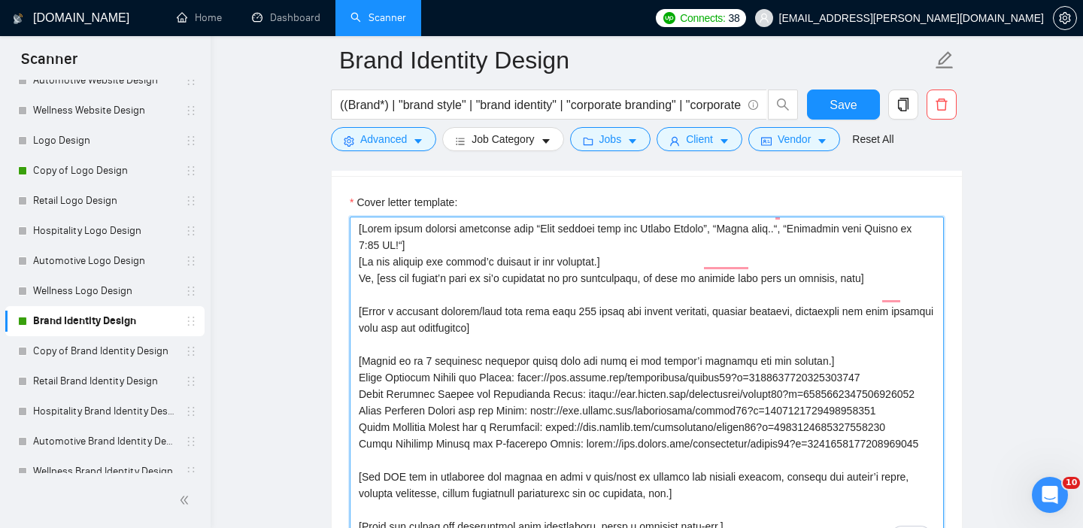
click at [440, 330] on textarea "Cover letter template:" at bounding box center [647, 386] width 594 height 339
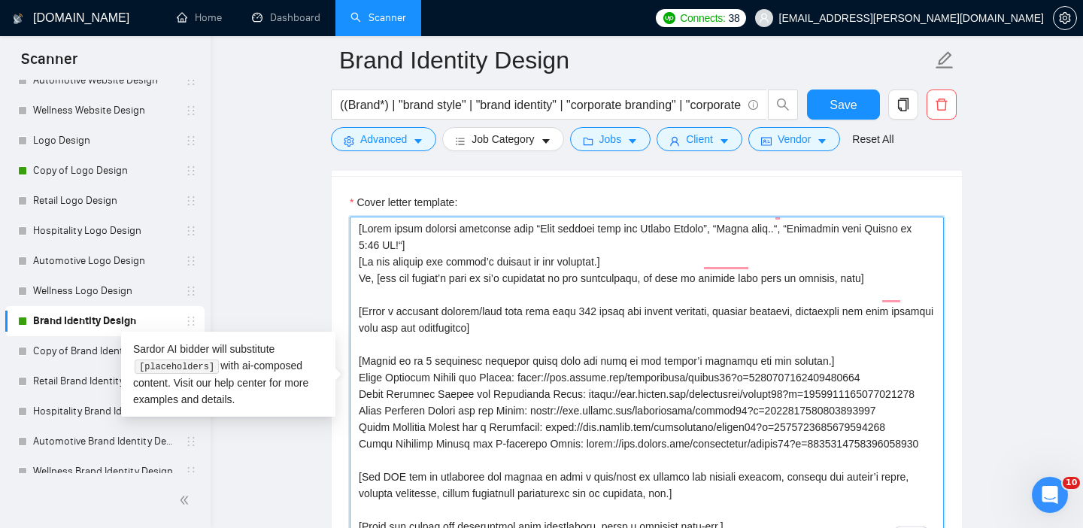
scroll to position [0, 0]
click at [586, 315] on textarea "Cover letter template:" at bounding box center [647, 386] width 594 height 339
click at [372, 345] on textarea "Cover letter template:" at bounding box center [647, 386] width 594 height 339
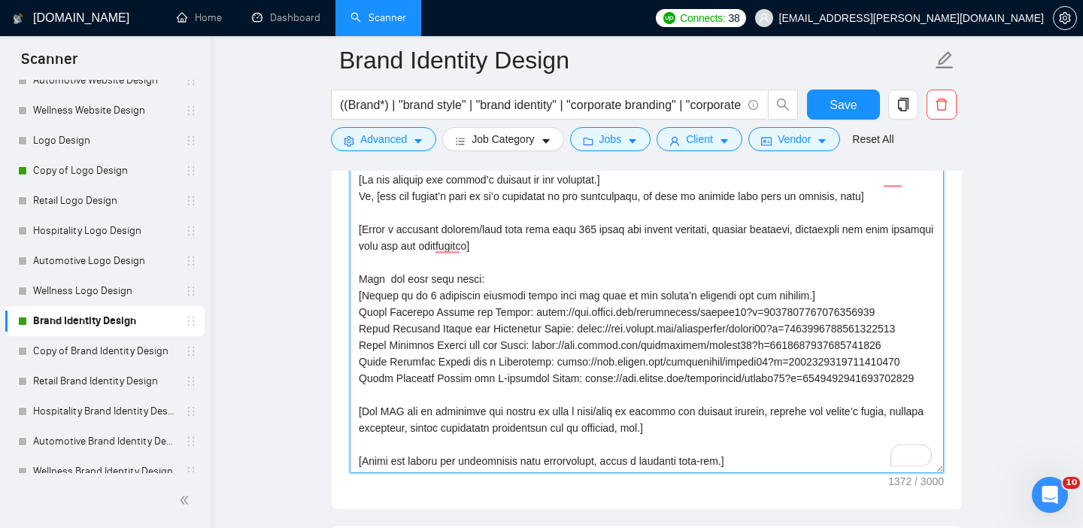
scroll to position [1861, 0]
click at [440, 242] on textarea "Cover letter template:" at bounding box center [647, 303] width 594 height 339
click at [390, 229] on textarea "Cover letter template:" at bounding box center [647, 303] width 594 height 339
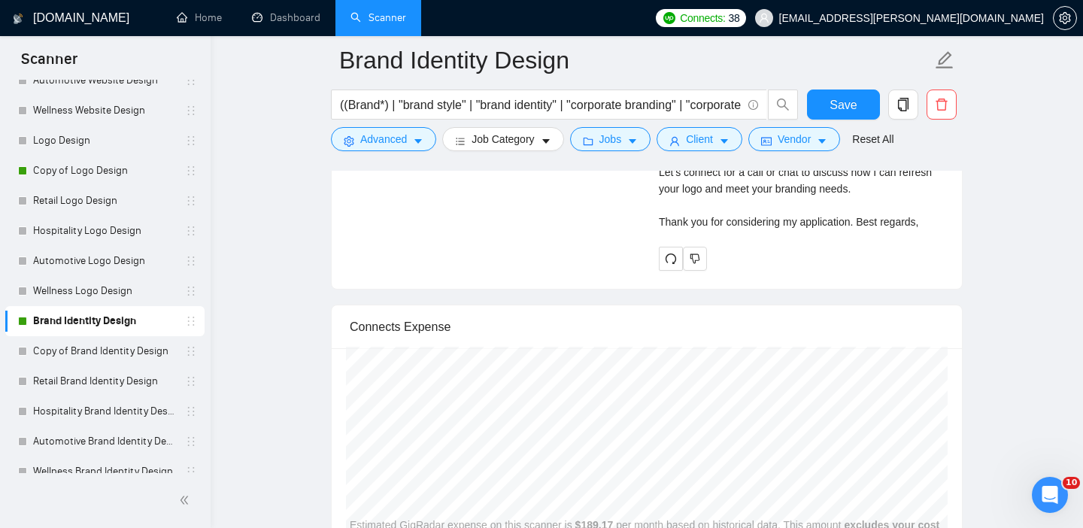
scroll to position [3406, 0]
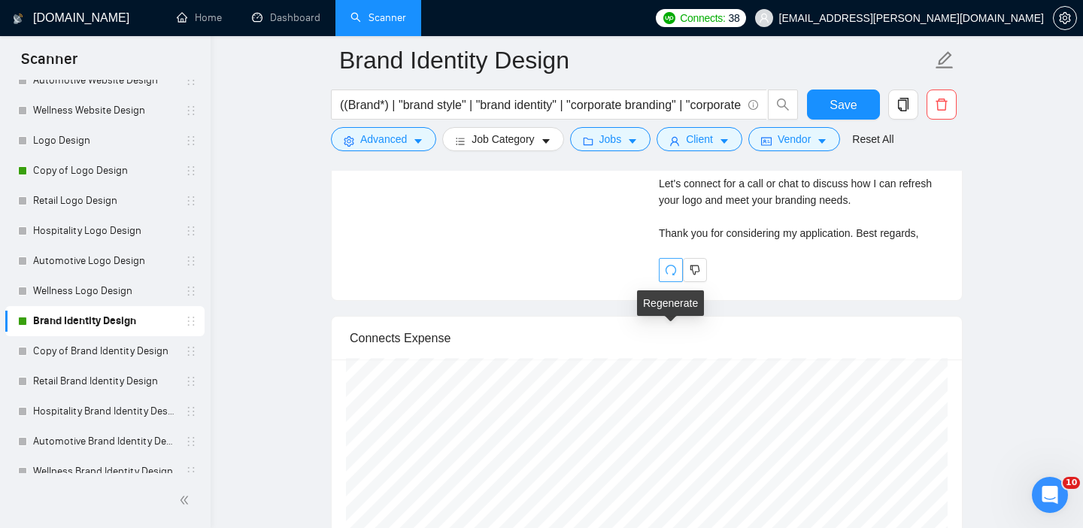
click at [675, 275] on icon "redo" at bounding box center [671, 270] width 11 height 11
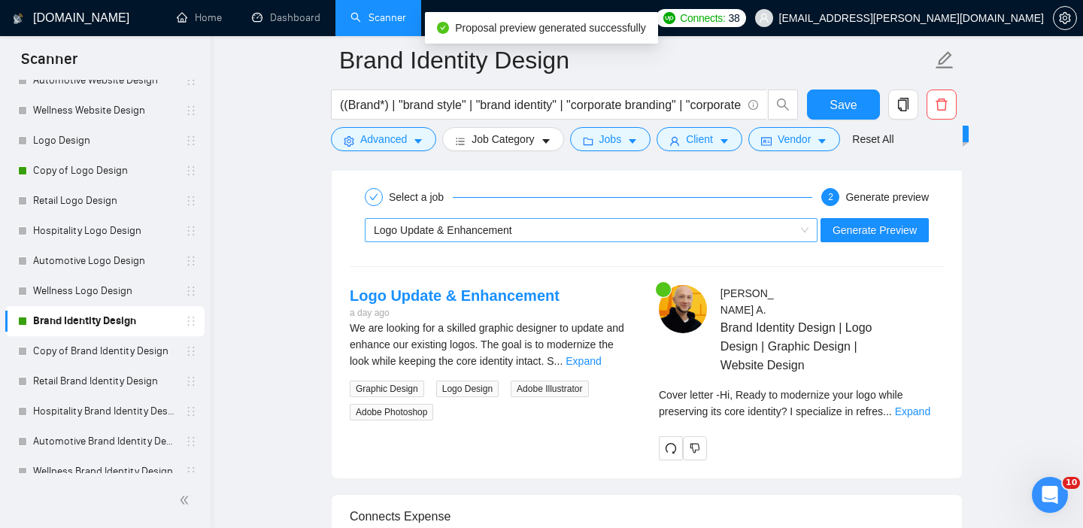
scroll to position [2971, 0]
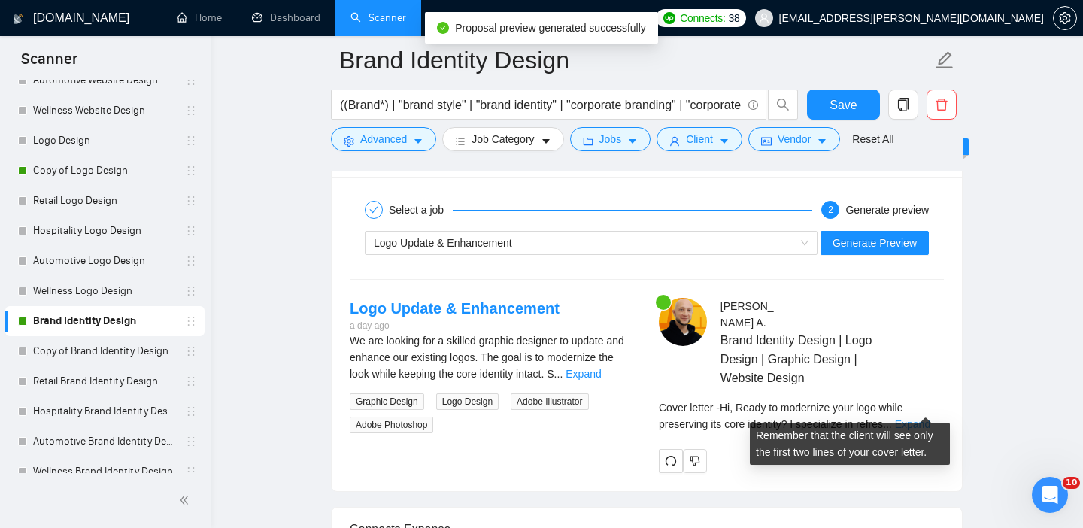
click at [921, 418] on link "Expand" at bounding box center [912, 424] width 35 height 12
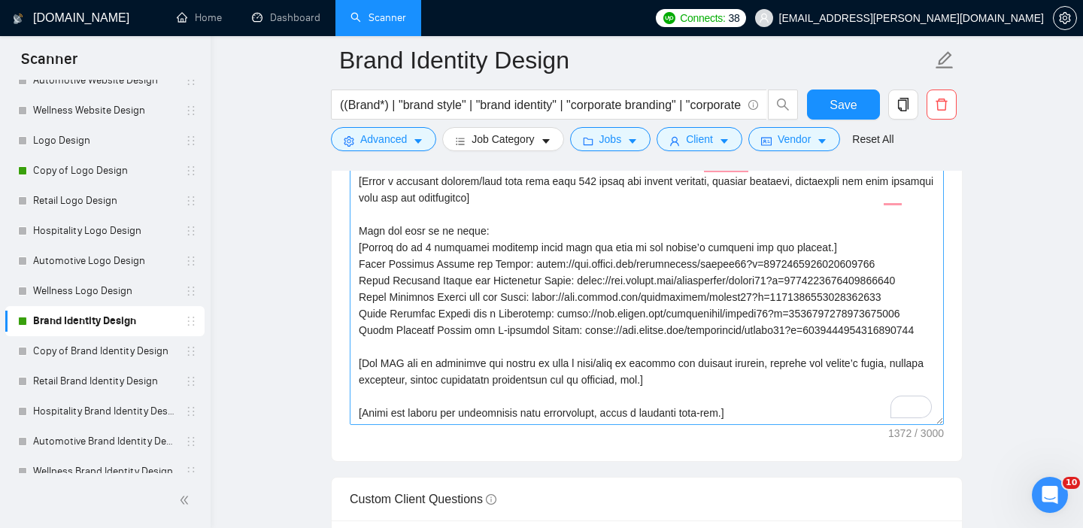
scroll to position [1906, 0]
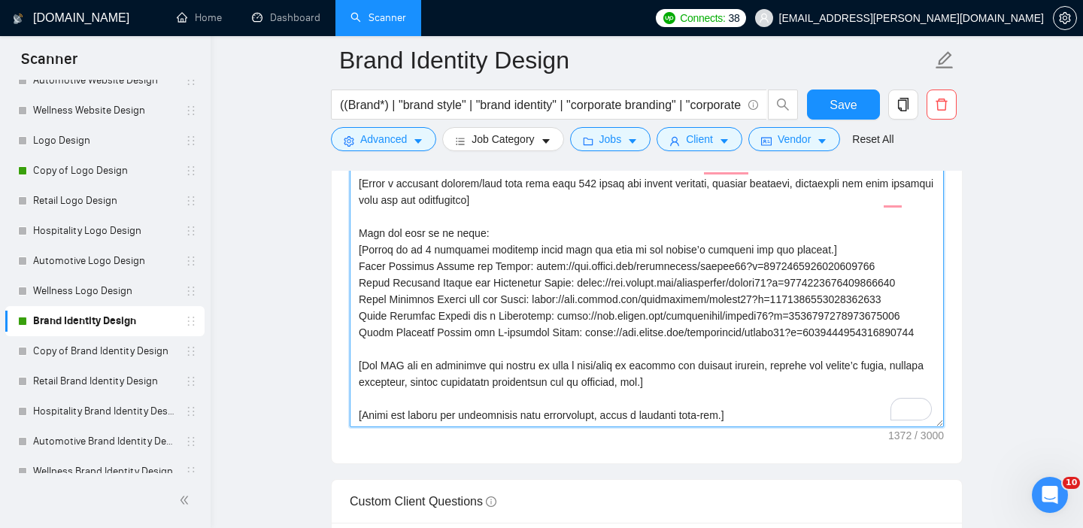
click at [360, 266] on textarea "Cover letter template:" at bounding box center [647, 258] width 594 height 339
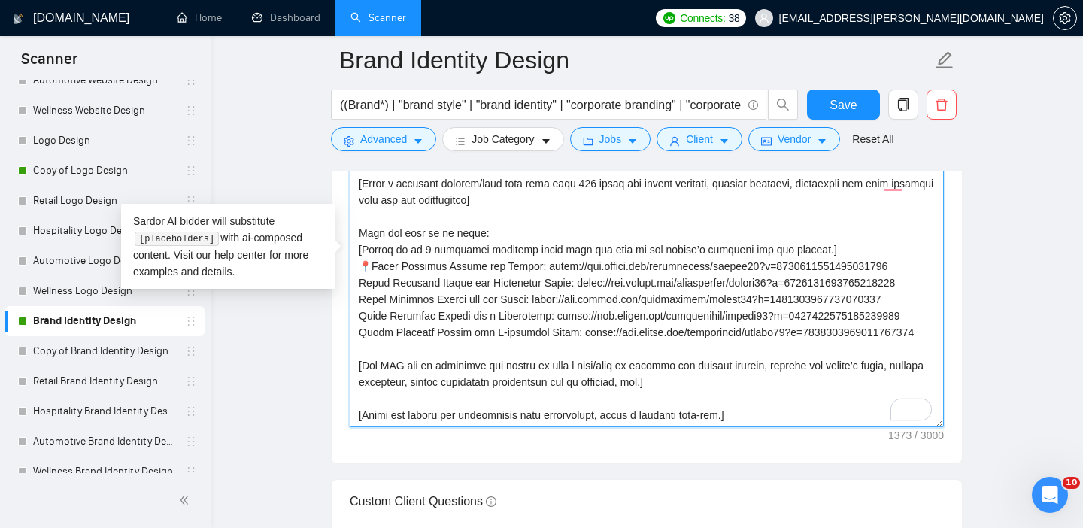
click at [360, 285] on textarea "Cover letter template:" at bounding box center [647, 258] width 594 height 339
click at [360, 314] on textarea "Cover letter template:" at bounding box center [647, 258] width 594 height 339
click at [360, 330] on textarea "Cover letter template:" at bounding box center [647, 258] width 594 height 339
click at [362, 348] on textarea "Cover letter template:" at bounding box center [647, 258] width 594 height 339
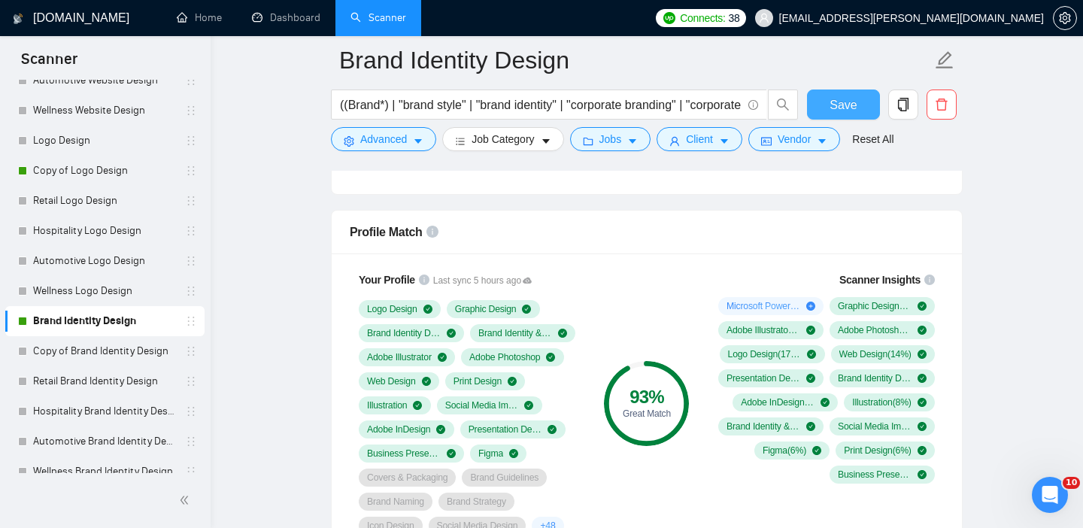
type textarea "[Lorem ipsum dolorsi ametconse adip “Elit seddoei temp inc Utlabo Etdolo”, “Mag…"
click at [840, 100] on span "Save" at bounding box center [843, 105] width 27 height 19
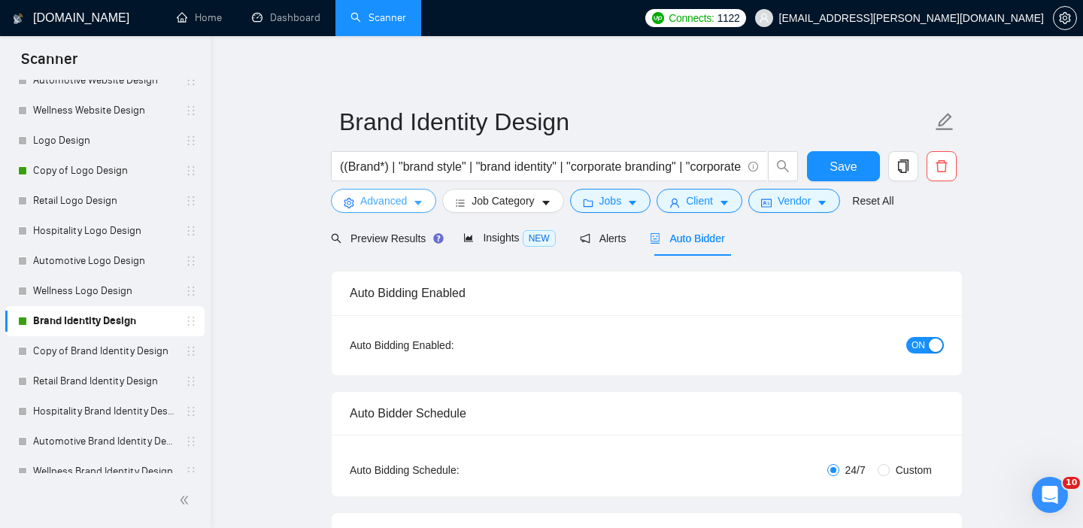
click at [401, 202] on span "Advanced" at bounding box center [383, 201] width 47 height 17
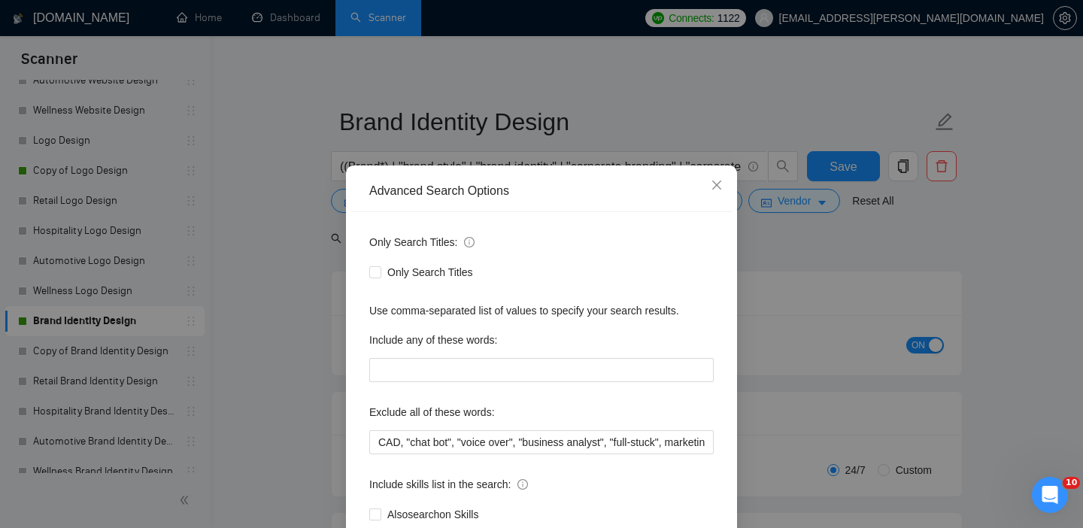
click at [266, 288] on div "Advanced Search Options Only Search Titles: Only Search Titles Use comma-separa…" at bounding box center [541, 264] width 1083 height 528
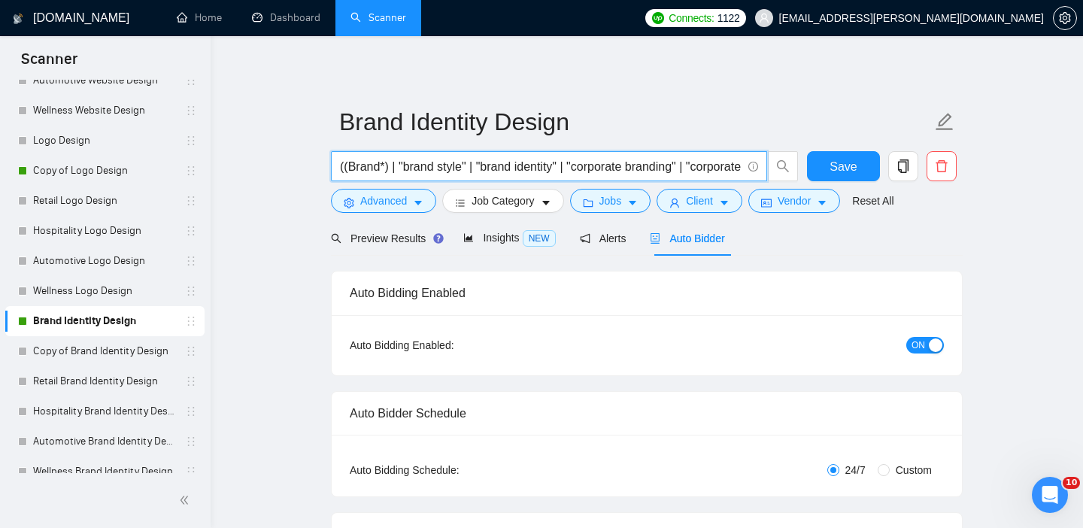
click at [370, 170] on input "((Brand*) | "brand style" | "brand identity" | "corporate branding" | "corporat…" at bounding box center [541, 166] width 402 height 19
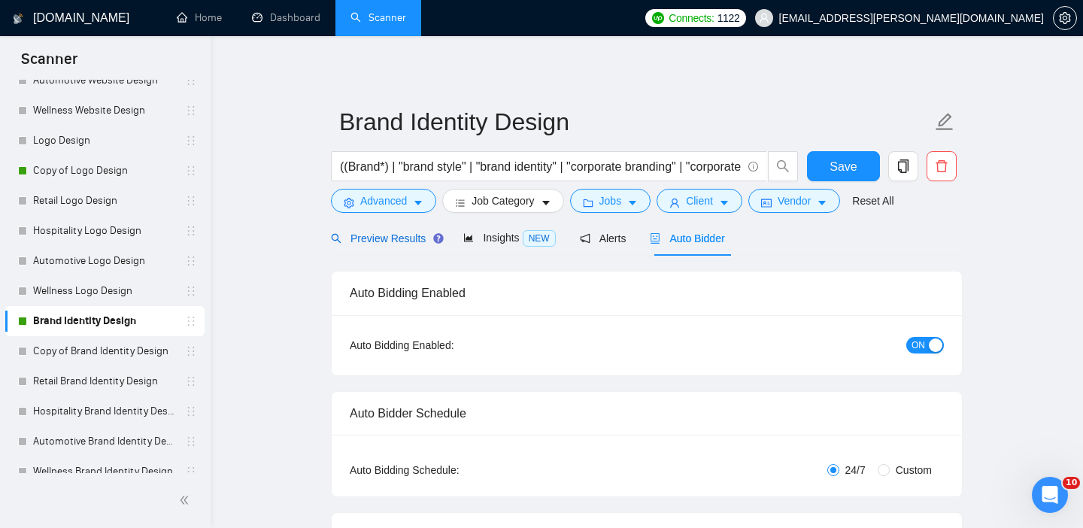
click at [373, 245] on div "Preview Results" at bounding box center [385, 238] width 108 height 17
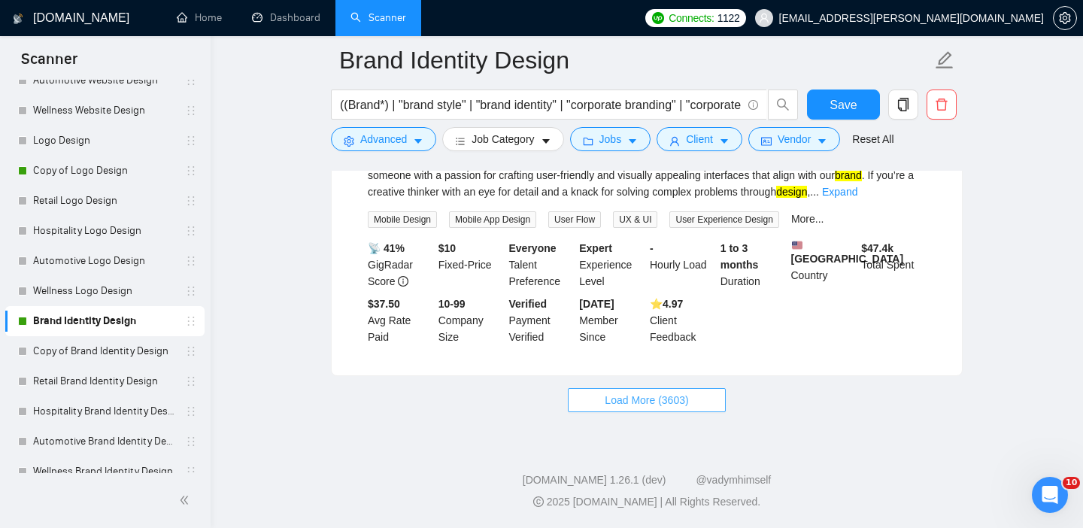
click at [638, 402] on span "Load More (3603)" at bounding box center [647, 400] width 84 height 17
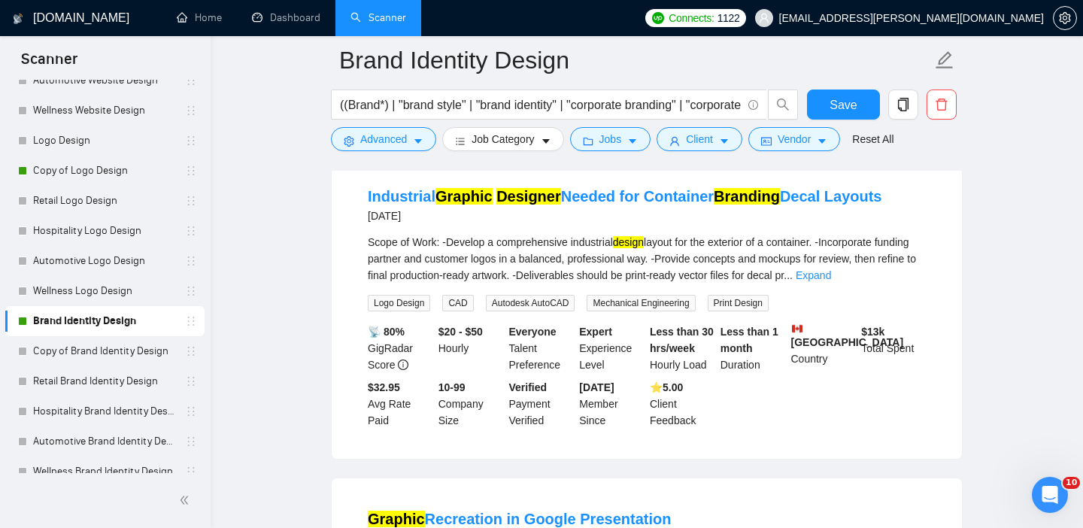
scroll to position [4462, 0]
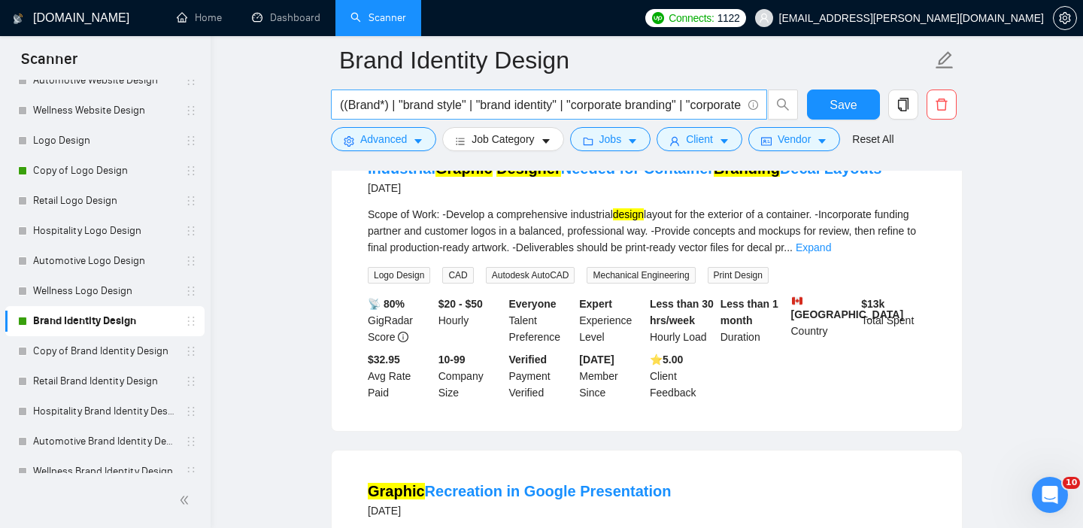
click at [374, 104] on input "((Brand*) | "brand style" | "brand identity" | "corporate branding" | "corporat…" at bounding box center [541, 105] width 402 height 19
click at [376, 140] on span "Advanced" at bounding box center [383, 139] width 47 height 17
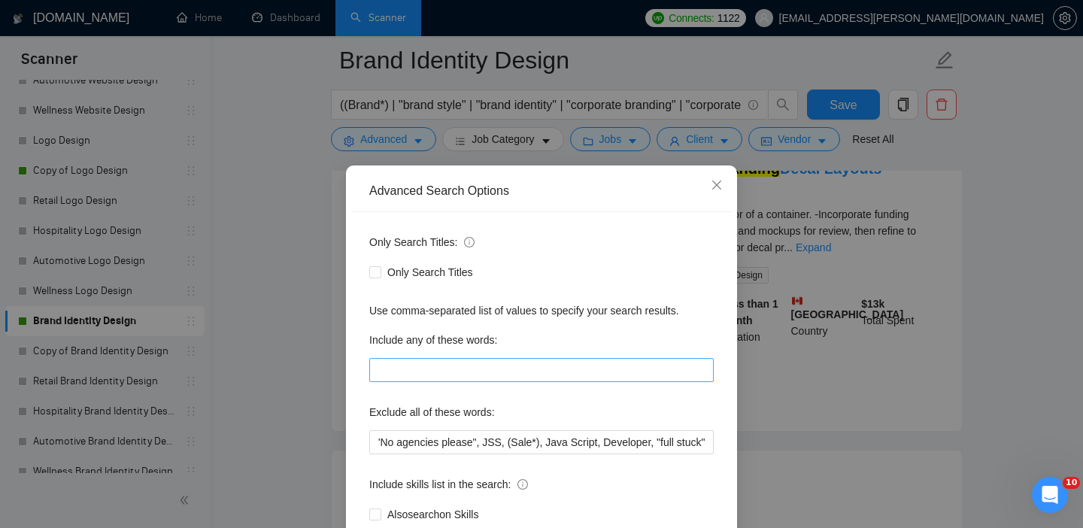
scroll to position [98, 0]
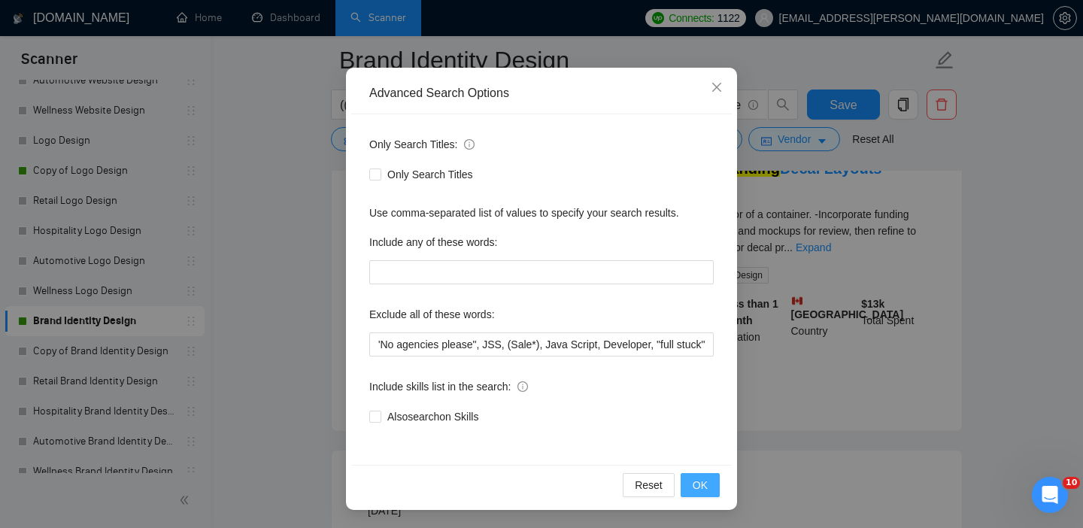
click at [696, 483] on span "OK" at bounding box center [700, 485] width 15 height 17
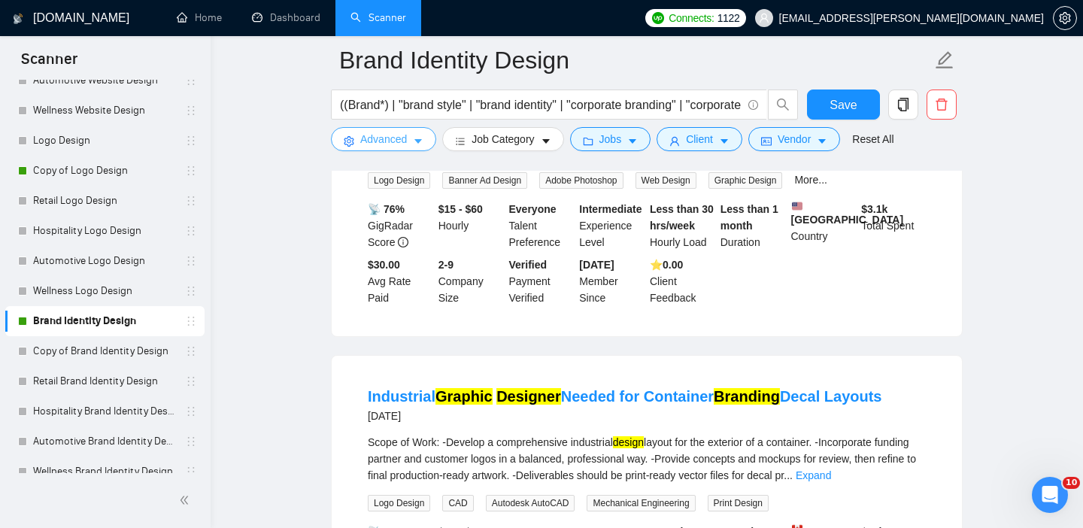
scroll to position [4219, 0]
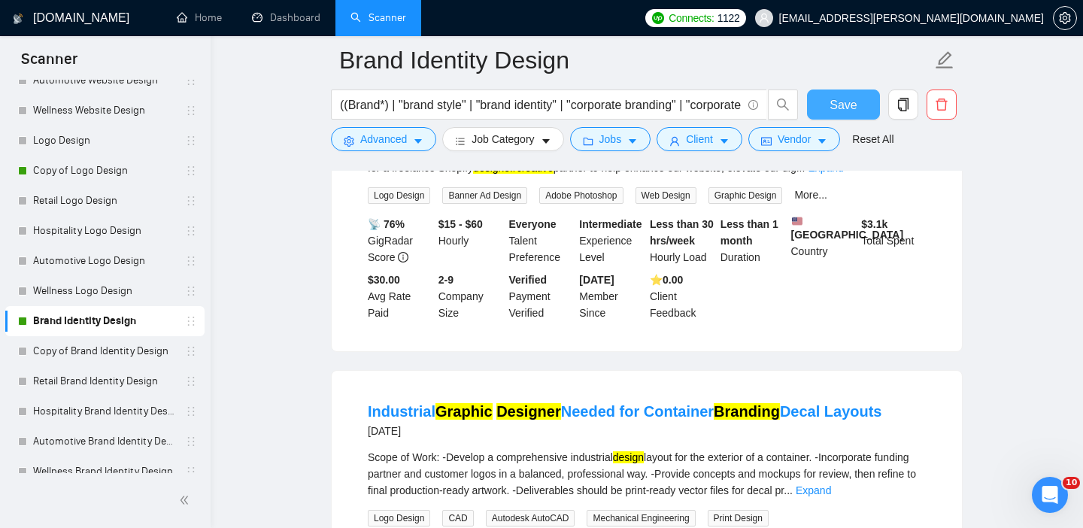
click at [849, 101] on span "Save" at bounding box center [843, 105] width 27 height 19
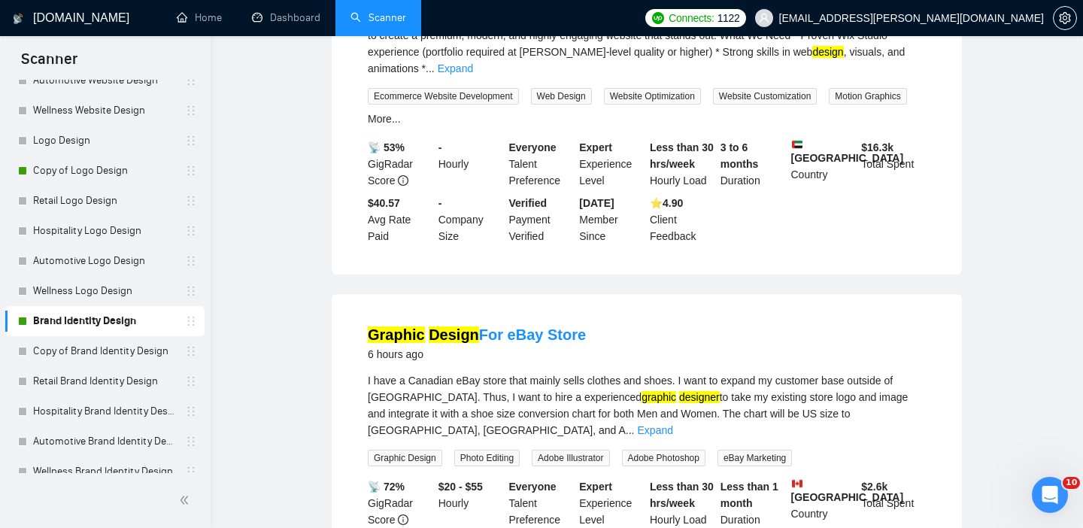
scroll to position [0, 0]
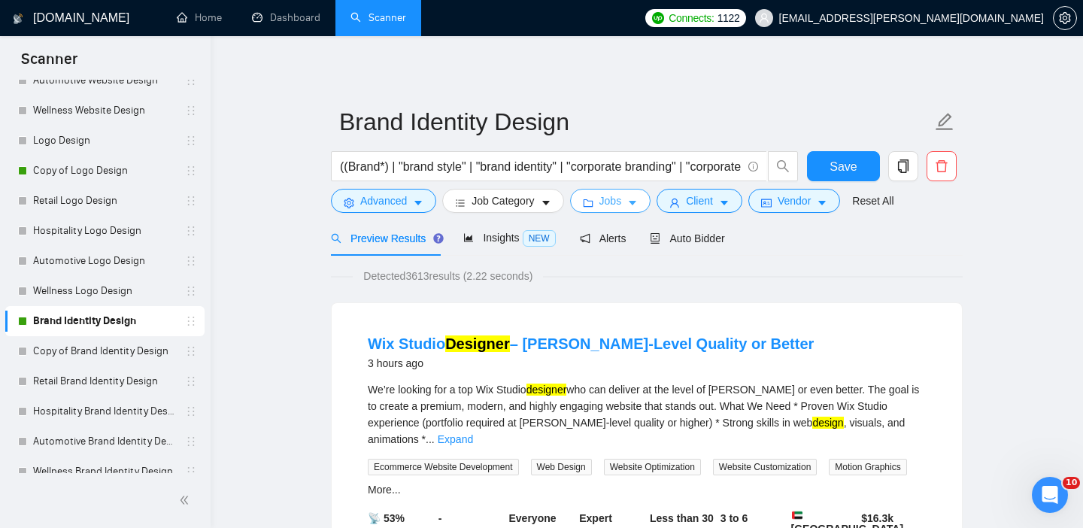
click at [622, 205] on span "Jobs" at bounding box center [611, 201] width 23 height 17
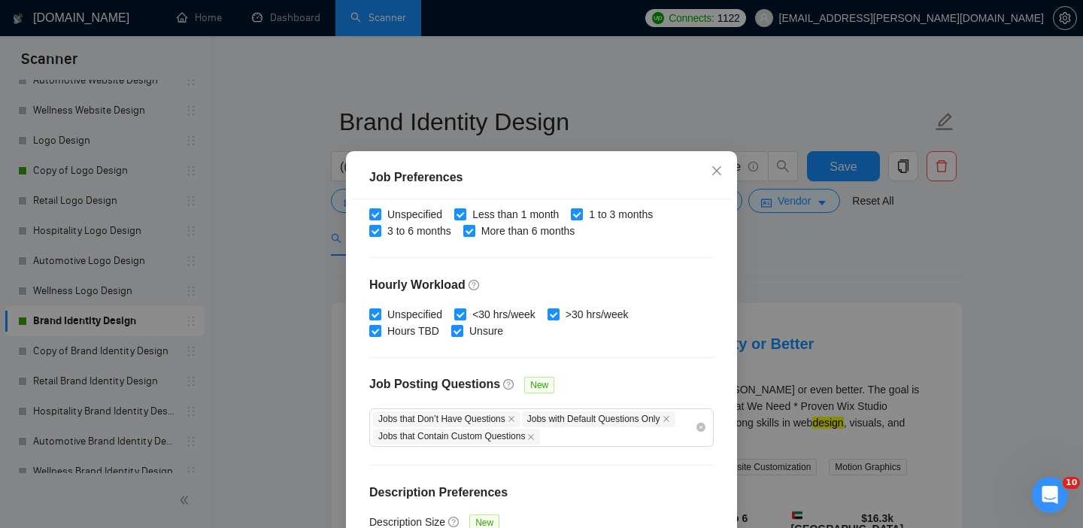
scroll to position [492, 0]
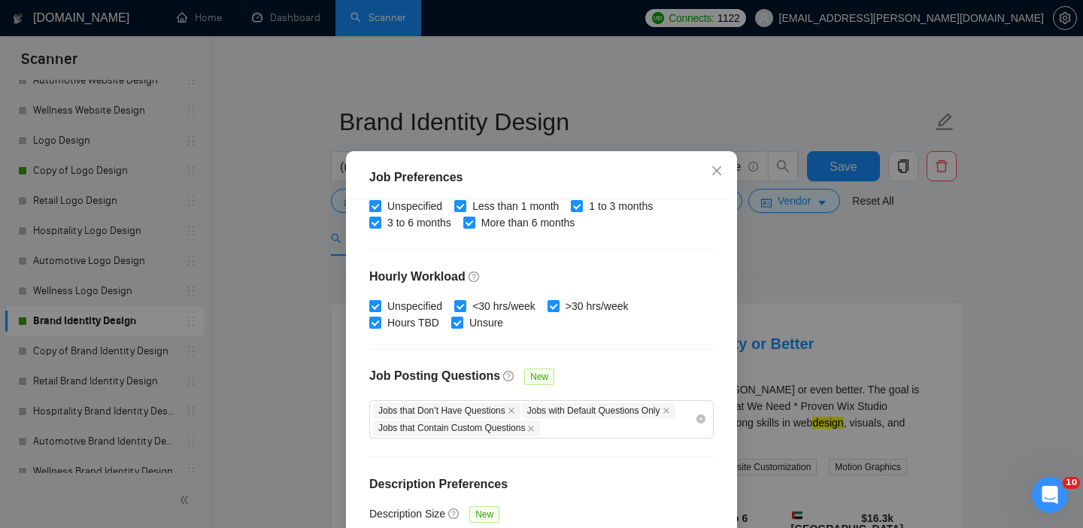
click at [834, 342] on div "Job Preferences Budget Project Type All Fixed Price Hourly Rate Fixed Price Bud…" at bounding box center [541, 264] width 1083 height 528
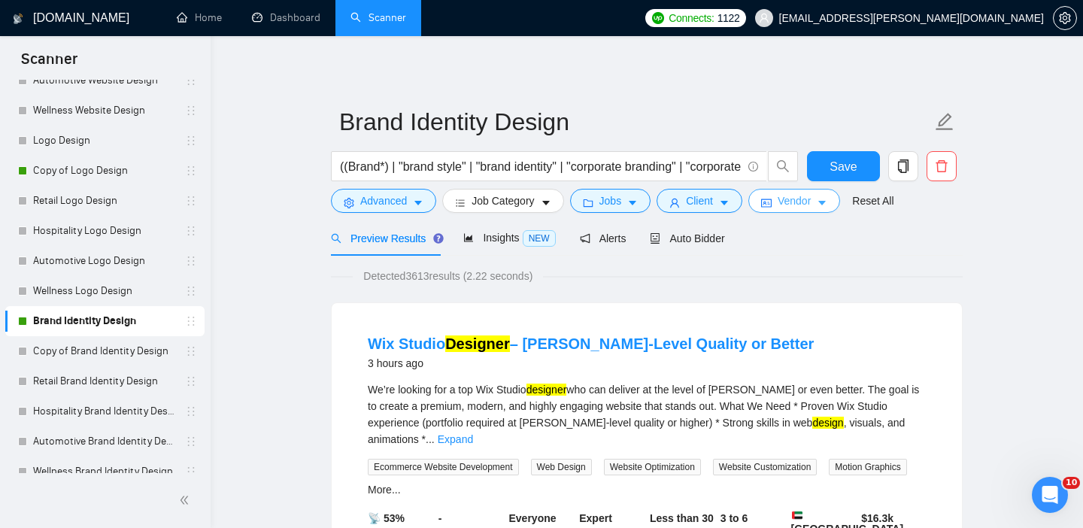
click at [819, 211] on button "Vendor" at bounding box center [795, 201] width 92 height 24
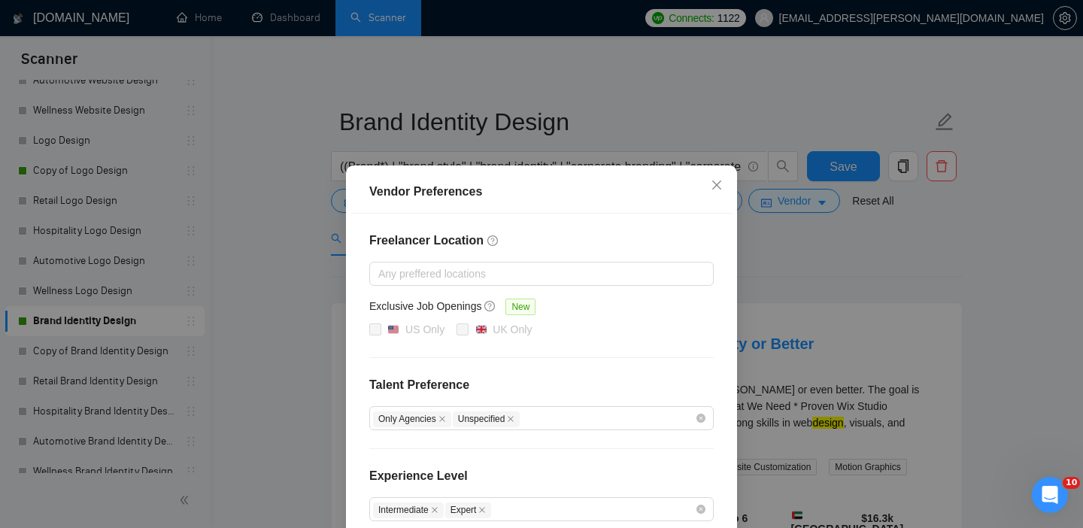
click at [800, 301] on div "Vendor Preferences Freelancer Location Any preffered locations Exclusive Job Op…" at bounding box center [541, 264] width 1083 height 528
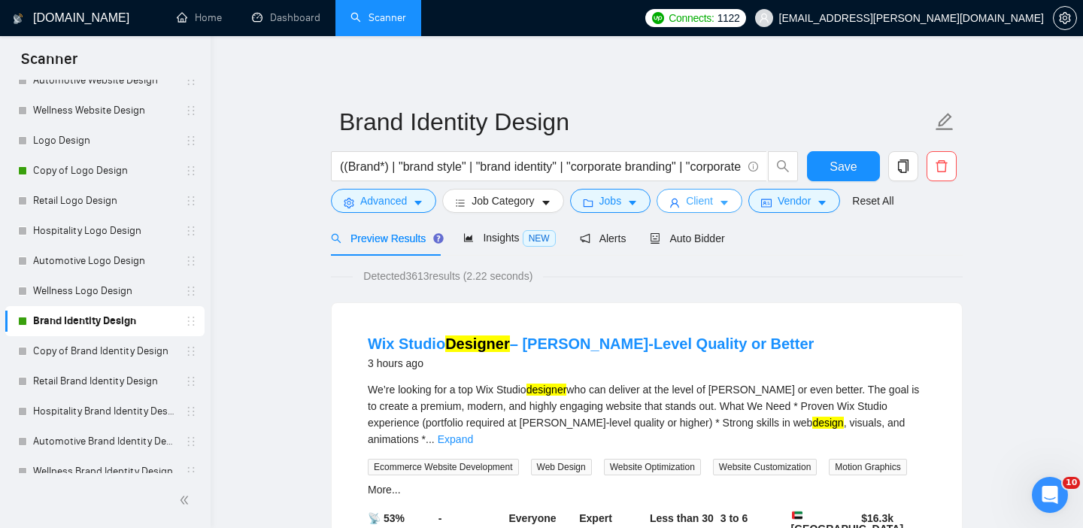
click at [724, 205] on button "Client" at bounding box center [700, 201] width 86 height 24
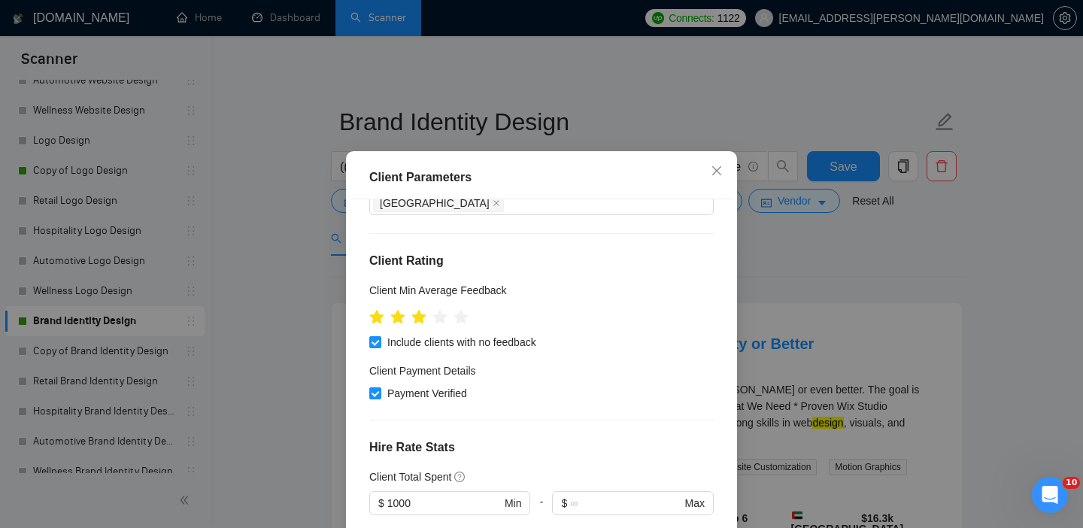
scroll to position [160, 0]
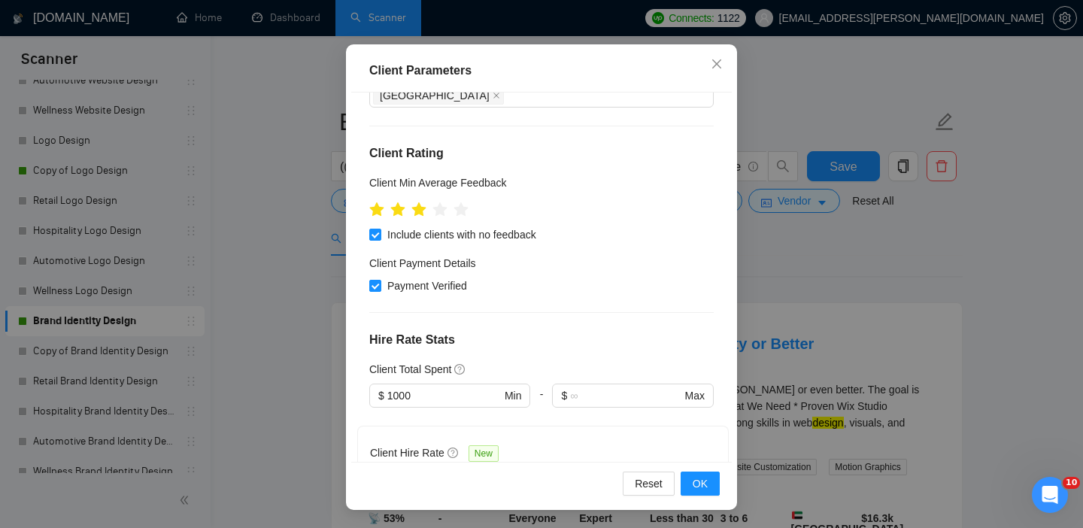
click at [856, 218] on div "Client Parameters Client Location Include Client Countries Select Exclude Clien…" at bounding box center [541, 264] width 1083 height 528
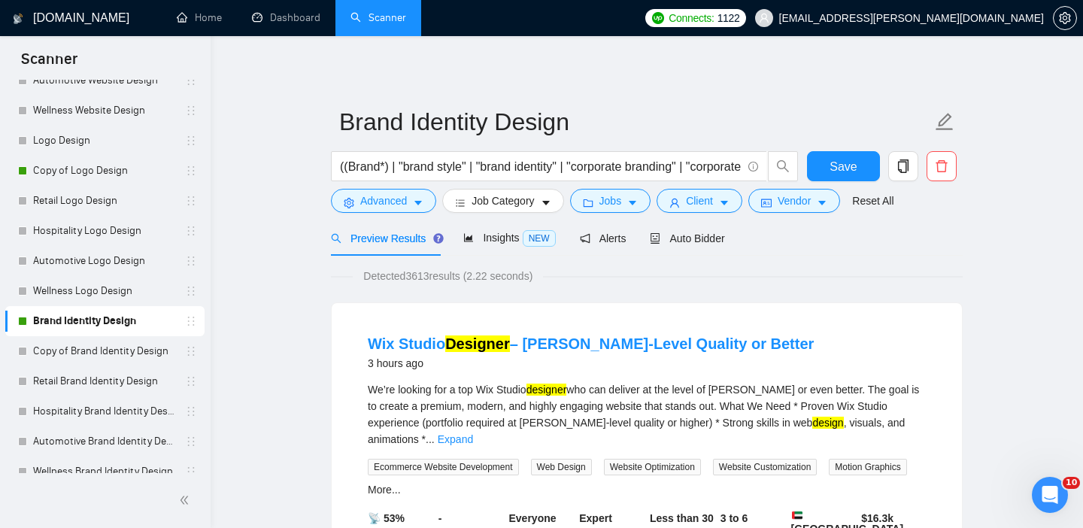
scroll to position [46, 0]
click at [711, 239] on span "Auto Bidder" at bounding box center [687, 238] width 74 height 12
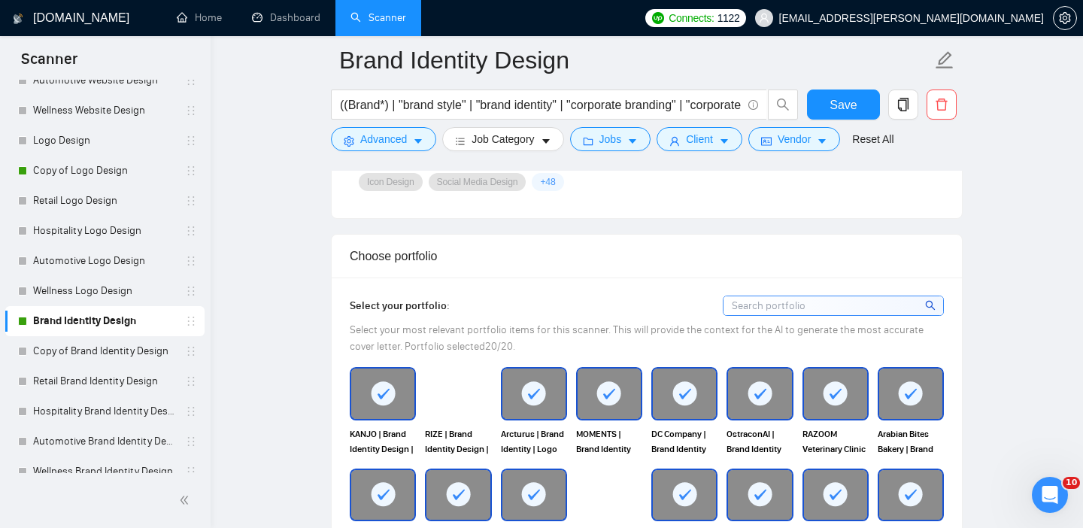
scroll to position [1585, 0]
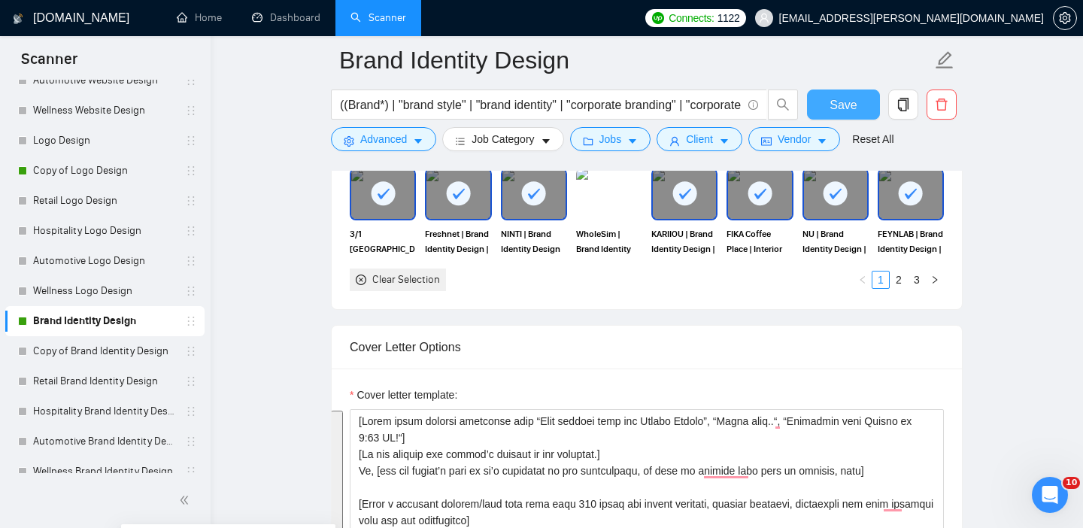
click at [817, 105] on button "Save" at bounding box center [843, 105] width 73 height 30
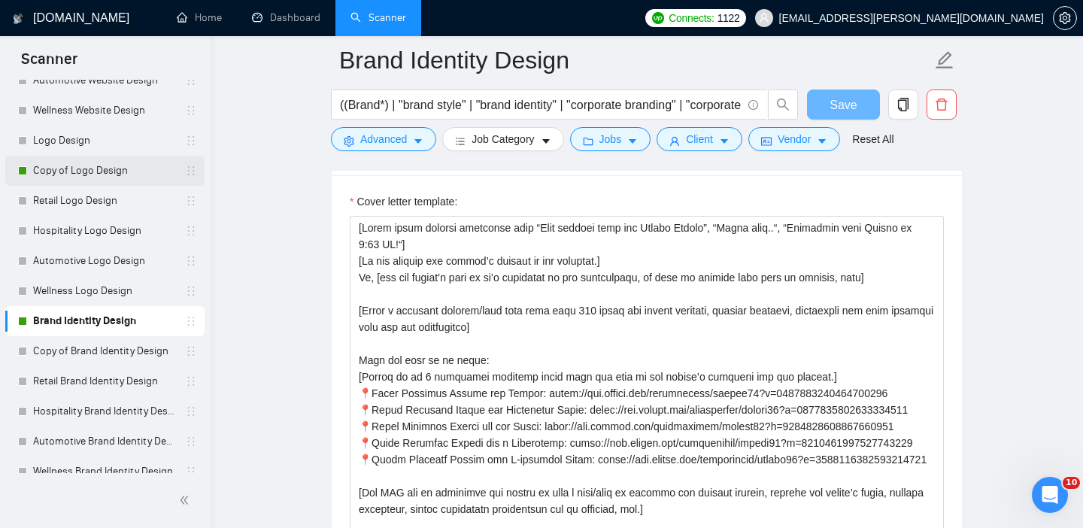
click at [99, 173] on link "Copy of Logo Design" at bounding box center [104, 171] width 143 height 30
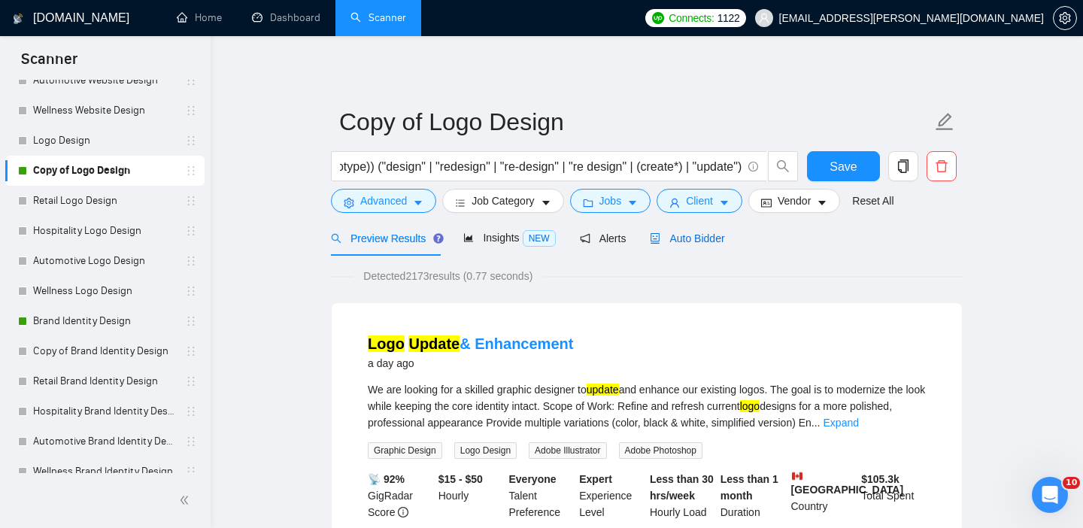
click at [710, 241] on span "Auto Bidder" at bounding box center [687, 238] width 74 height 12
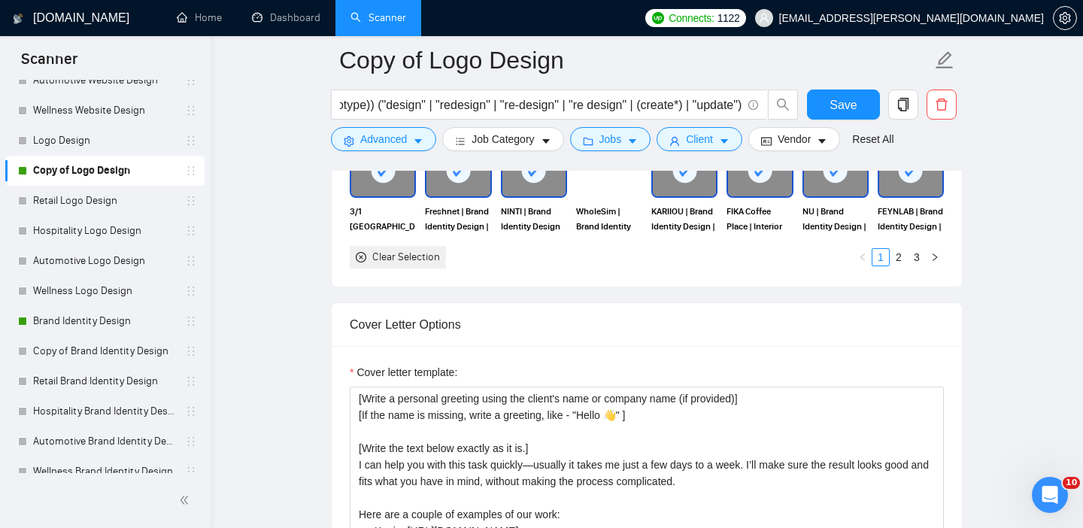
scroll to position [1765, 0]
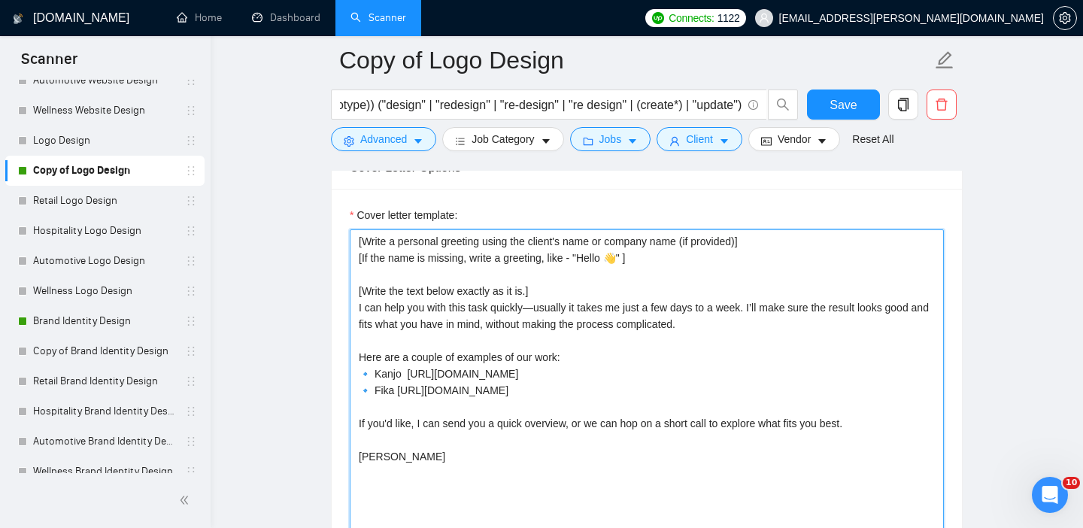
click at [599, 378] on textarea "[Write a personal greeting using the client's name or company name (if provided…" at bounding box center [647, 398] width 594 height 339
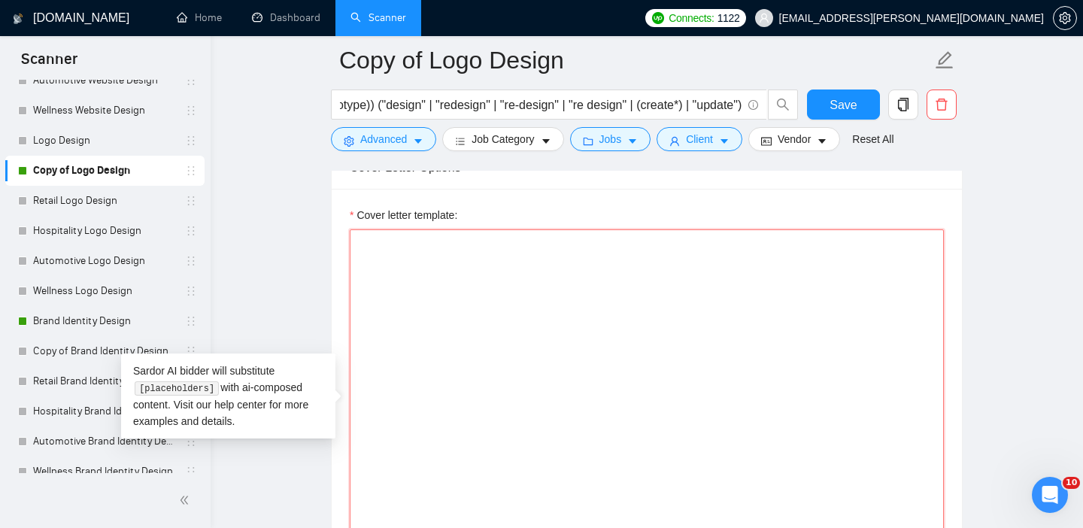
paste textarea "[Lorem ipsum dolorsi ametconse adip “Elit seddoei temp inc Utlabo Etdolo”, “Mag…"
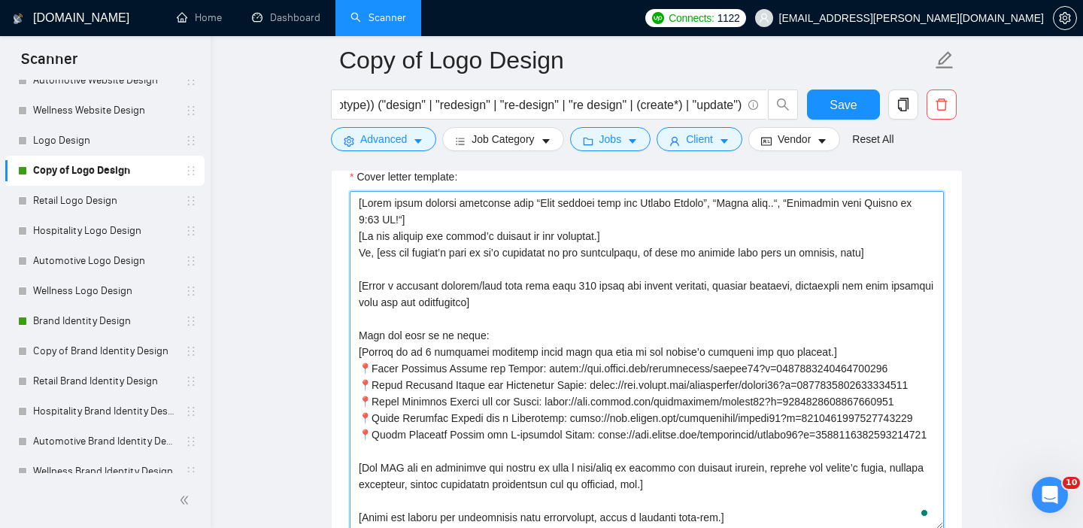
scroll to position [44, 0]
drag, startPoint x: 440, startPoint y: 324, endPoint x: 367, endPoint y: 328, distance: 73.1
click at [367, 328] on textarea "Cover letter template:" at bounding box center [647, 360] width 594 height 339
click at [371, 327] on textarea "Cover letter template:" at bounding box center [647, 360] width 594 height 339
drag, startPoint x: 369, startPoint y: 324, endPoint x: 538, endPoint y: 324, distance: 168.5
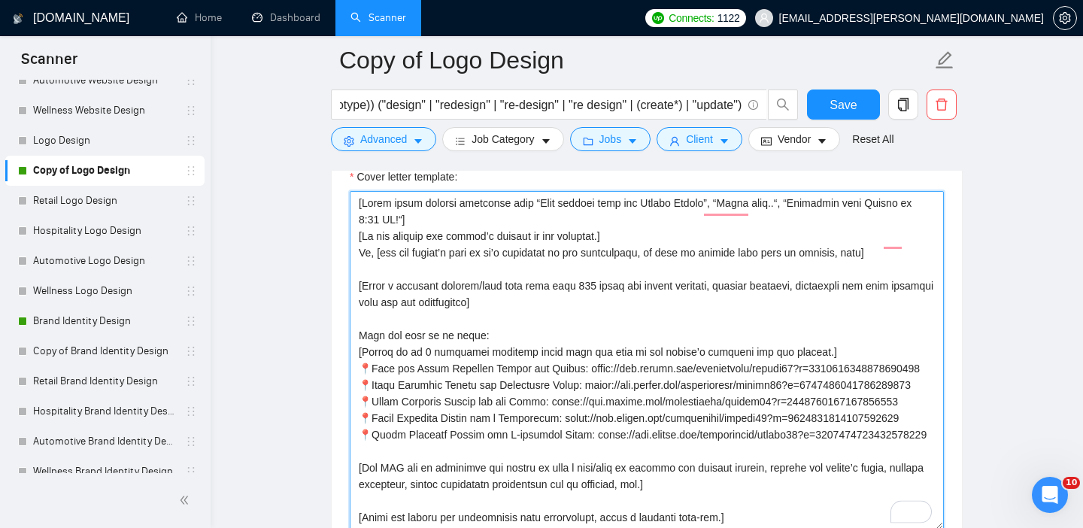
click at [538, 324] on textarea "Cover letter template:" at bounding box center [647, 360] width 594 height 339
drag, startPoint x: 369, startPoint y: 356, endPoint x: 491, endPoint y: 357, distance: 121.9
click at [491, 357] on textarea "Cover letter template:" at bounding box center [647, 360] width 594 height 339
paste textarea "Logo and"
drag, startPoint x: 367, startPoint y: 387, endPoint x: 492, endPoint y: 392, distance: 125.0
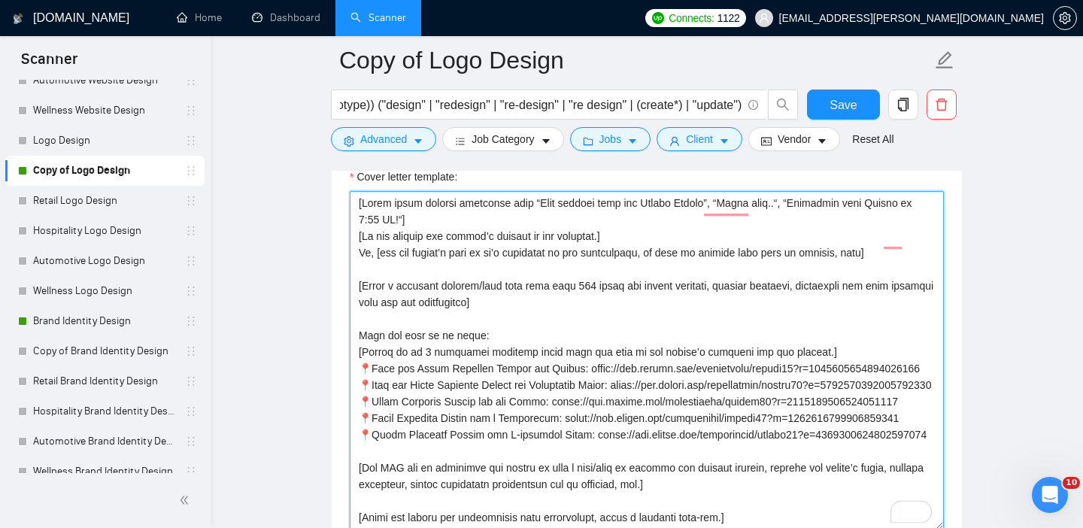
click at [492, 392] on textarea "Cover letter template:" at bounding box center [647, 360] width 594 height 339
paste textarea "Logo and Brand Identity Design for"
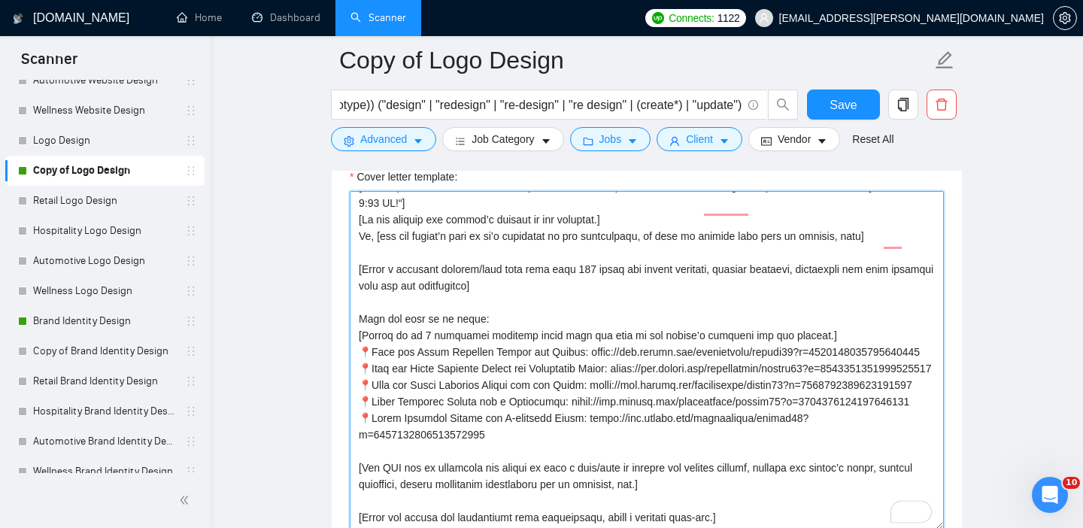
drag, startPoint x: 363, startPoint y: 424, endPoint x: 490, endPoint y: 424, distance: 126.4
click at [490, 424] on textarea "Cover letter template:" at bounding box center [647, 360] width 594 height 339
paste textarea "Logo and"
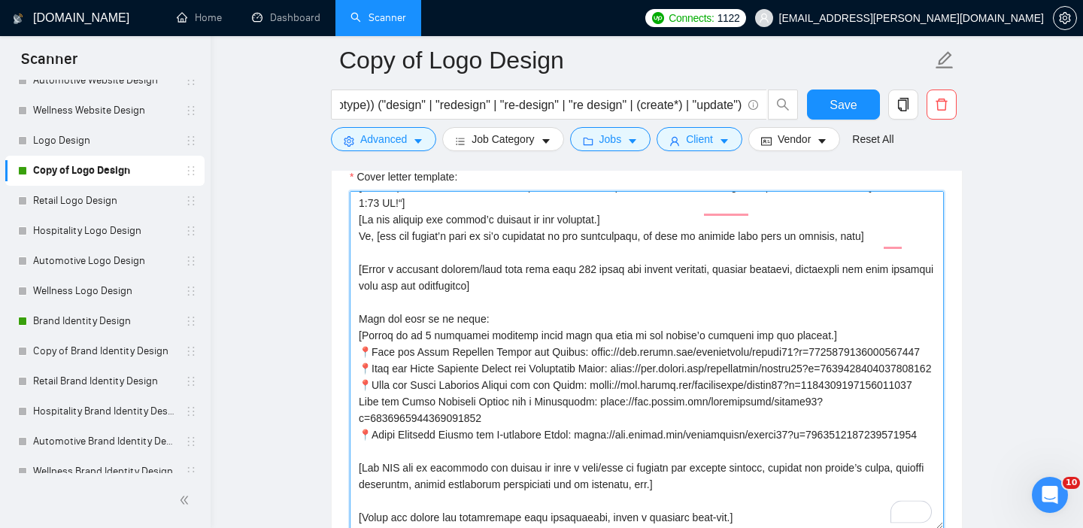
paste textarea "Logo and Brand Identity Design for"
drag, startPoint x: 369, startPoint y: 453, endPoint x: 490, endPoint y: 451, distance: 120.4
click at [490, 451] on textarea "Cover letter template:" at bounding box center [647, 360] width 594 height 339
paste textarea "Logo and"
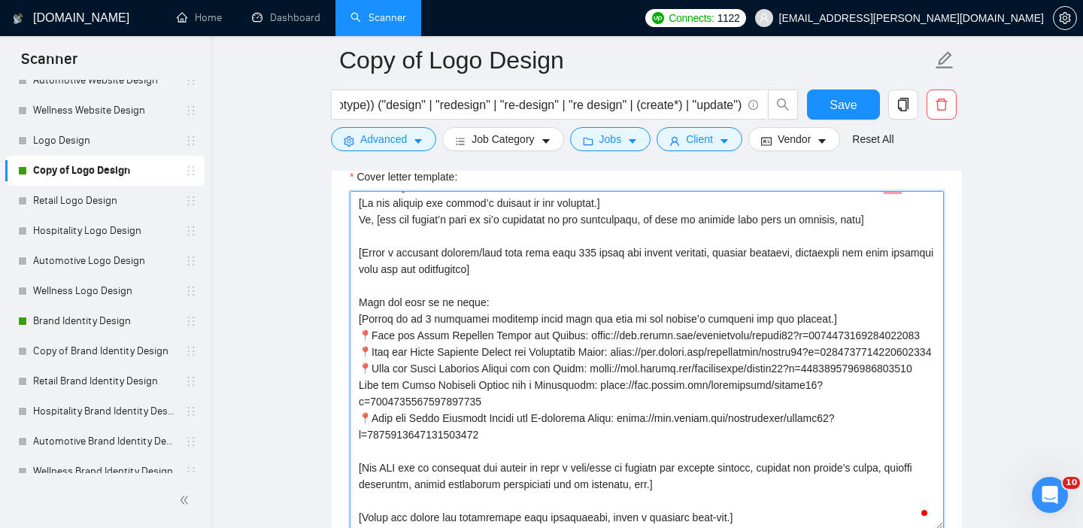
scroll to position [99, 0]
type textarea "[Lorem ipsum dolorsi ametconse adip “Elit seddoei temp inc Utlabo Etdolo”, “Mag…"
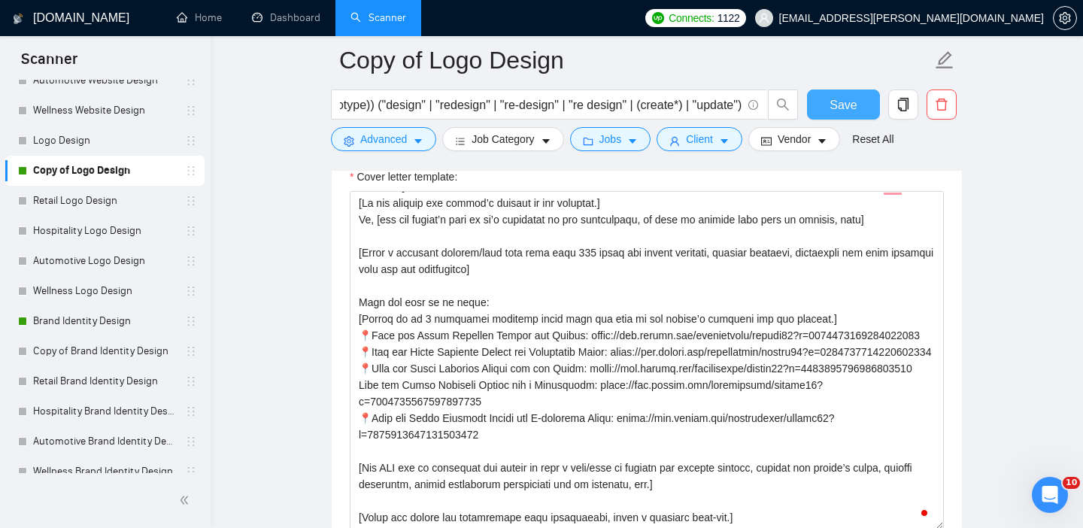
click at [834, 96] on span "Save" at bounding box center [843, 105] width 27 height 19
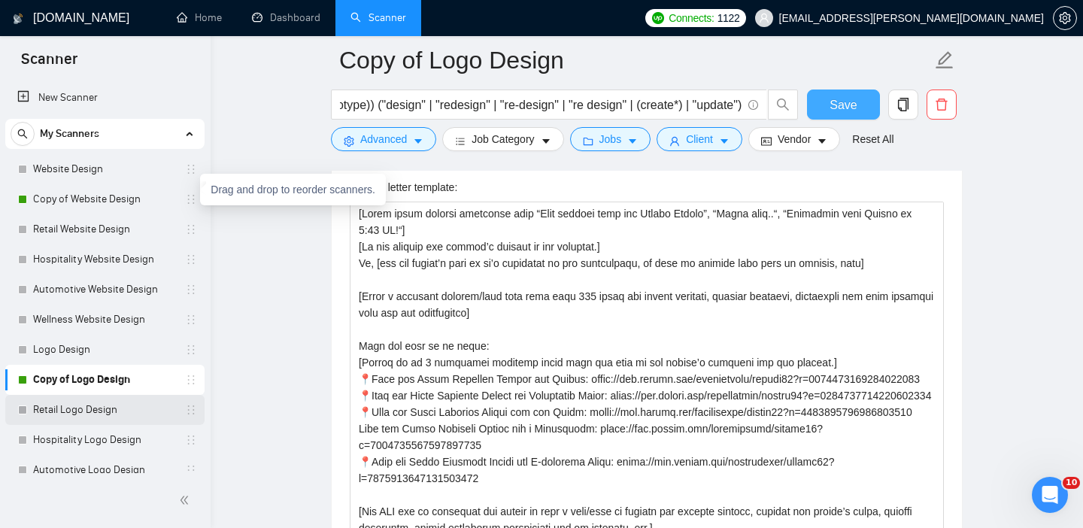
scroll to position [1789, 0]
